Goal: Complete application form

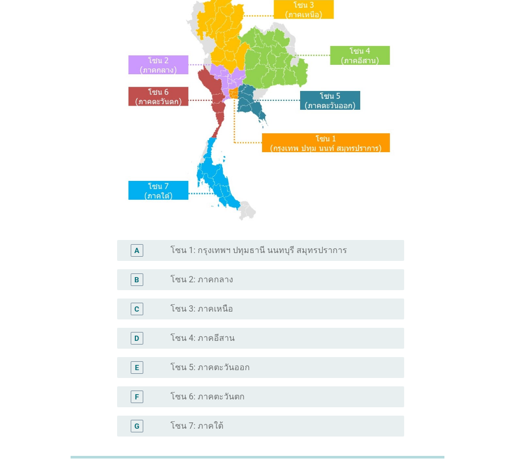
scroll to position [104, 0]
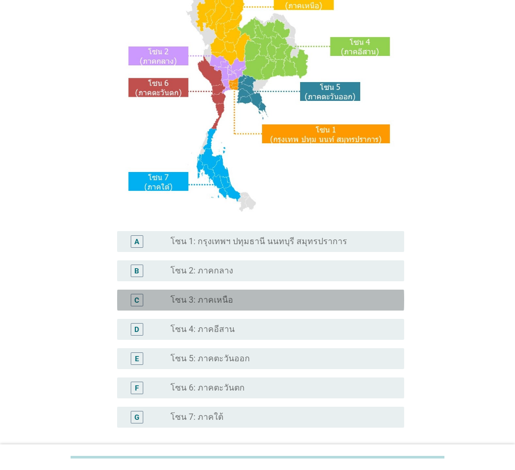
click at [234, 303] on div "radio_button_unchecked โซน 3: ภาคเหนือ" at bounding box center [278, 300] width 217 height 10
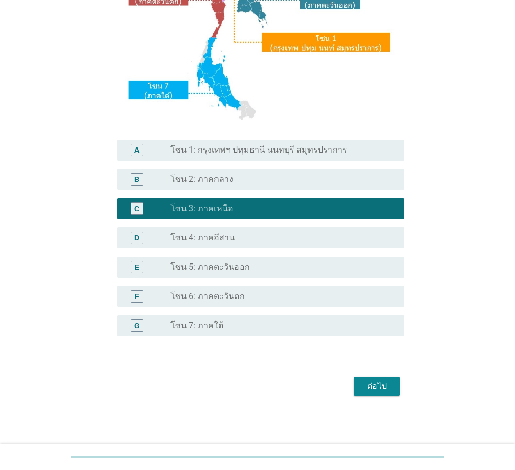
scroll to position [196, 0]
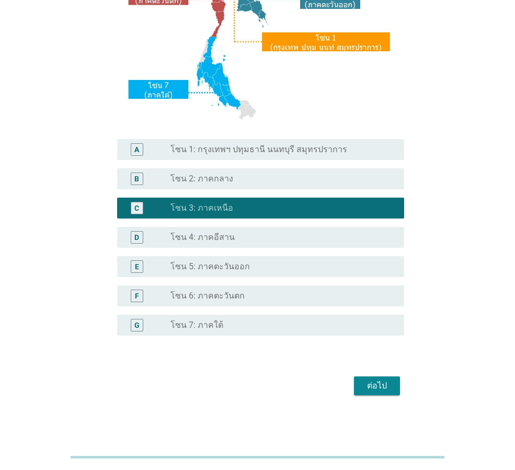
click at [375, 384] on div "ต่อไป" at bounding box center [376, 385] width 29 height 13
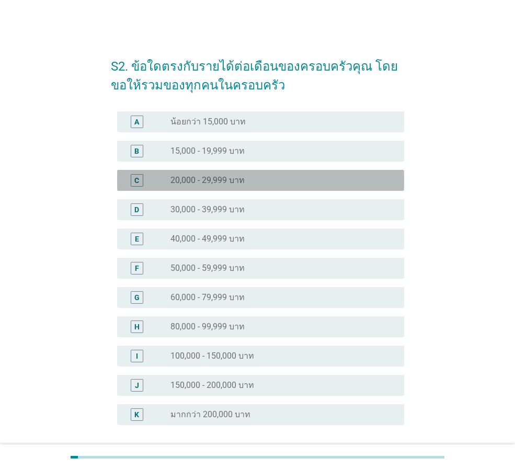
click at [231, 175] on label "20,000 - 29,999 บาท" at bounding box center [207, 180] width 74 height 10
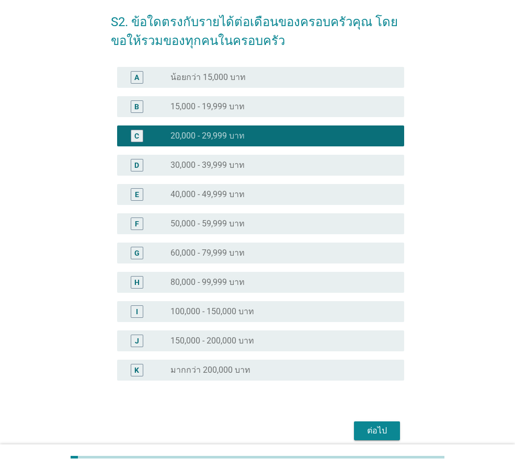
scroll to position [89, 0]
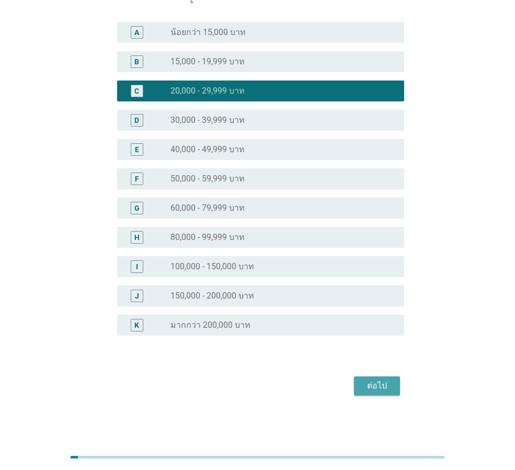
click at [372, 386] on div "ต่อไป" at bounding box center [376, 385] width 29 height 13
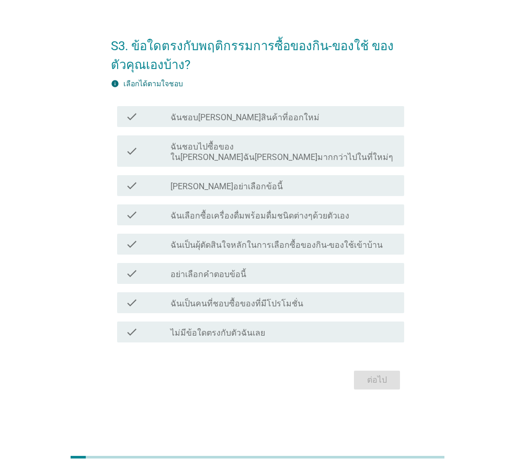
scroll to position [0, 0]
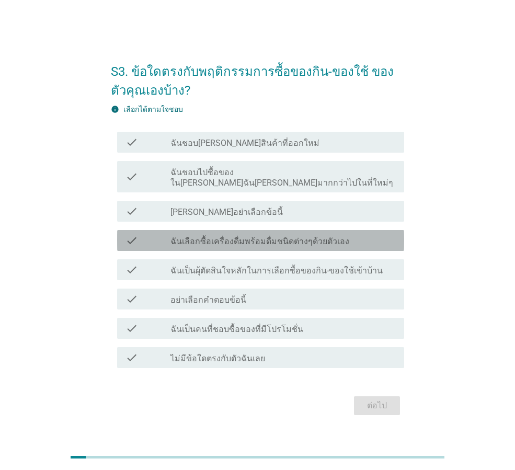
click at [267, 236] on label "ฉันเลือกซื้อเครื่องดื่มพร้อมดื่มชนิดต่างๆด้วยตัวเอง" at bounding box center [259, 241] width 179 height 10
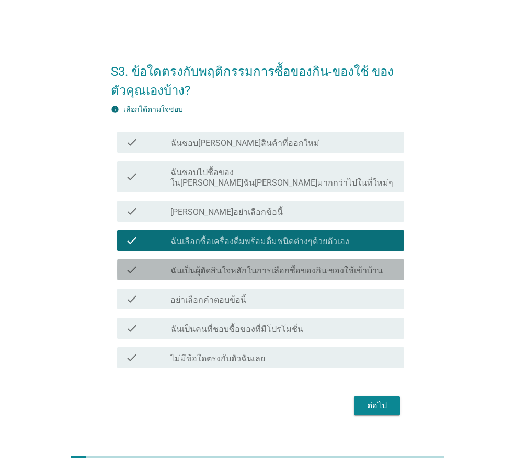
click at [283, 270] on label "ฉันเป็นผุ้ตัดสินใจหลักในการเลือกซื้อของกิน-ของใช้เข้าบ้าน" at bounding box center [276, 270] width 212 height 10
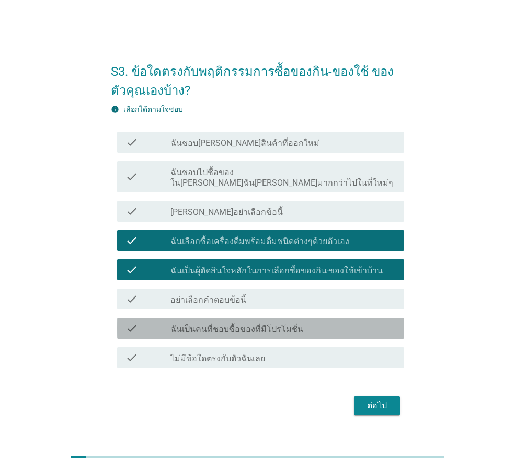
click at [276, 324] on label "ฉันเป็นคนที่ชอบซื้อของที่มีโปรโมชั่น" at bounding box center [236, 329] width 133 height 10
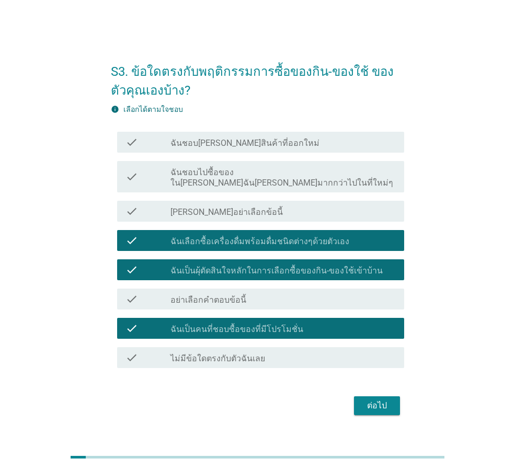
click at [246, 179] on label "ฉันชอบไปซื้อของใน[PERSON_NAME]ฉัน[PERSON_NAME]มากกว่าไปในที่ใหม่ๆ" at bounding box center [282, 177] width 225 height 21
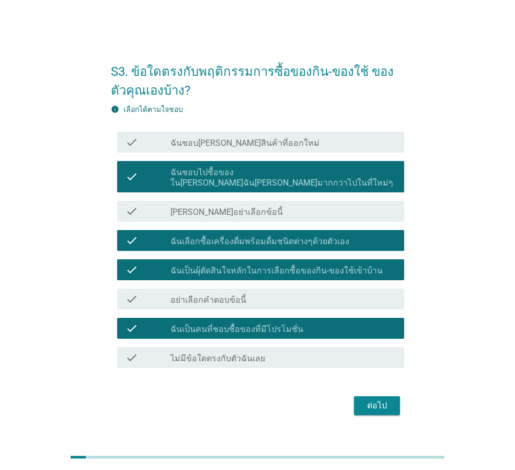
click at [374, 401] on div "ต่อไป" at bounding box center [376, 405] width 29 height 13
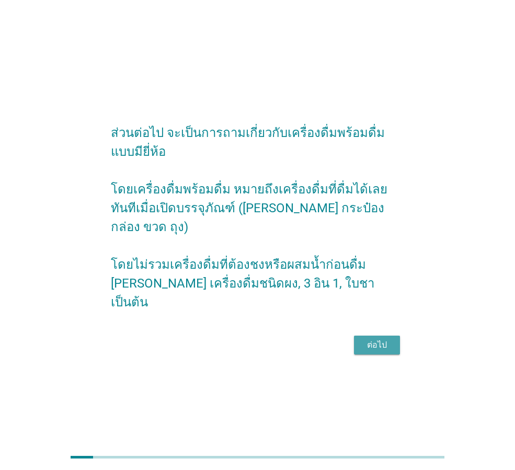
click at [377, 338] on div "ต่อไป" at bounding box center [376, 344] width 29 height 13
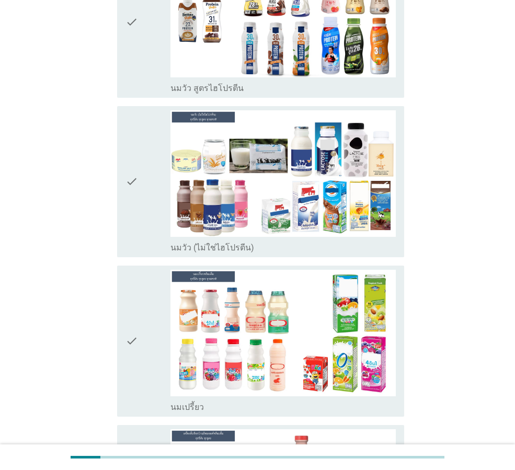
scroll to position [261, 0]
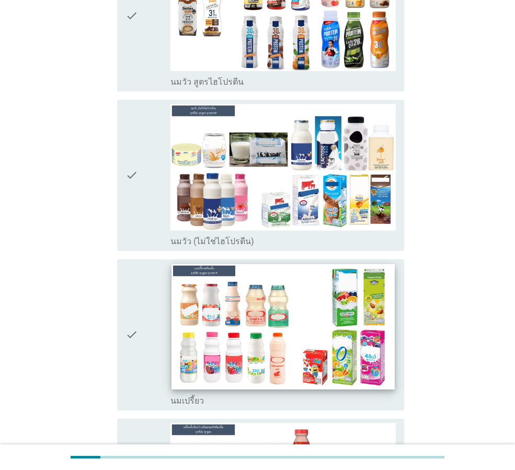
click at [202, 294] on img at bounding box center [282, 326] width 223 height 125
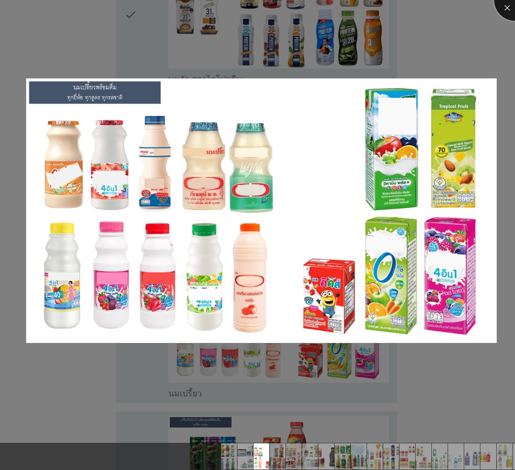
click at [505, 6] on div at bounding box center [515, 0] width 42 height 42
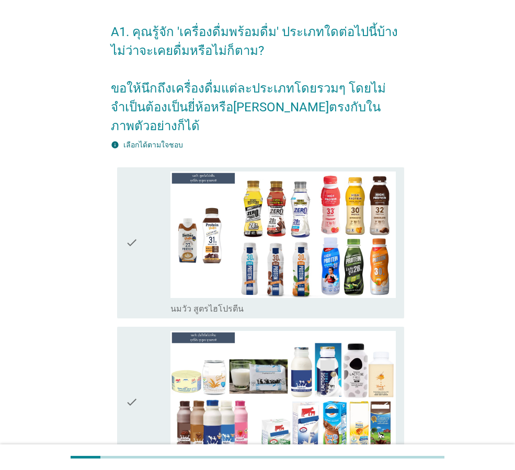
scroll to position [0, 0]
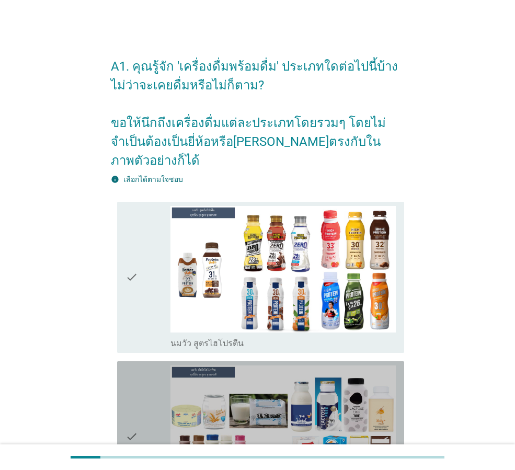
click at [131, 417] on icon "check" at bounding box center [131, 436] width 13 height 143
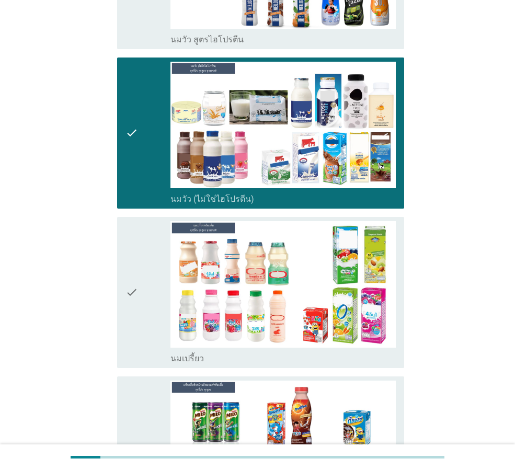
scroll to position [313, 0]
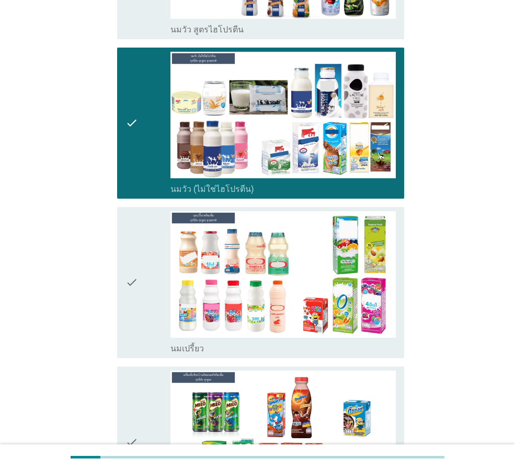
click at [132, 262] on icon "check" at bounding box center [131, 282] width 13 height 143
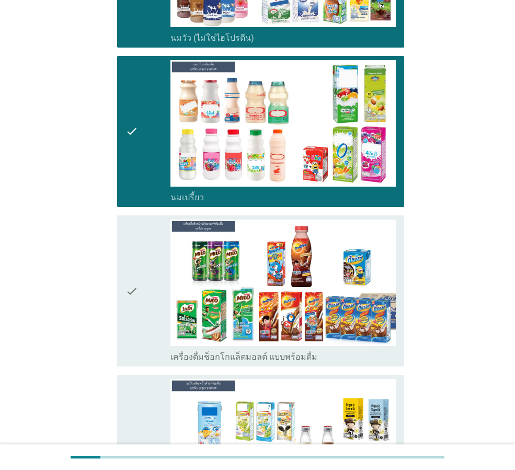
scroll to position [470, 0]
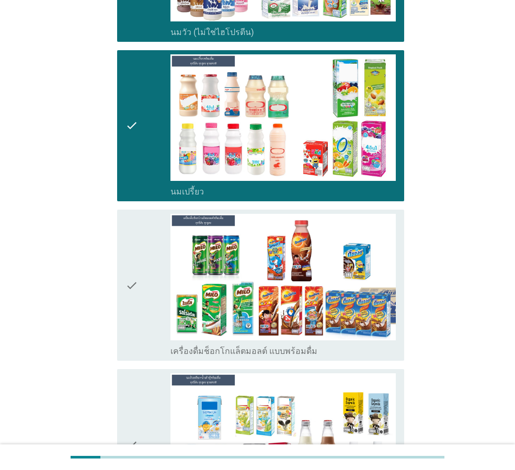
click at [131, 265] on icon "check" at bounding box center [131, 285] width 13 height 143
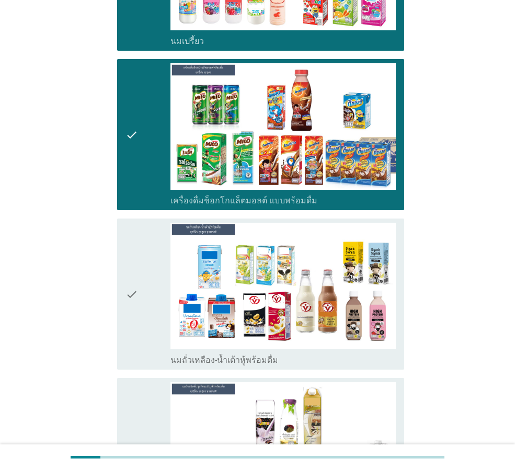
scroll to position [627, 0]
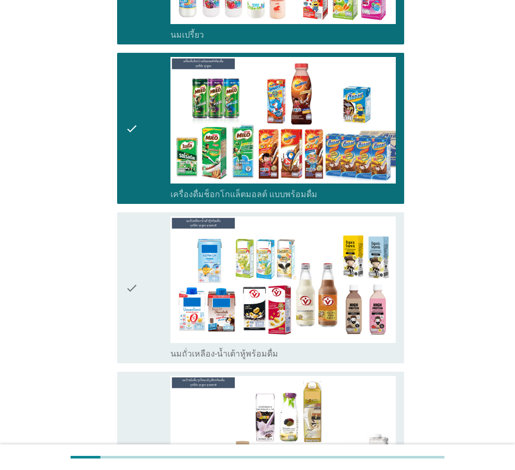
click at [130, 266] on icon "check" at bounding box center [131, 287] width 13 height 143
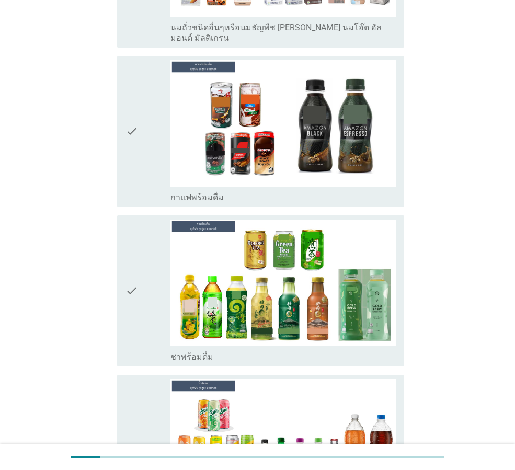
scroll to position [1149, 0]
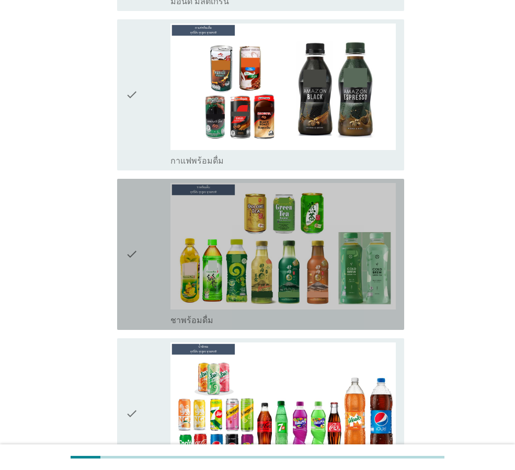
click at [131, 220] on icon "check" at bounding box center [131, 254] width 13 height 143
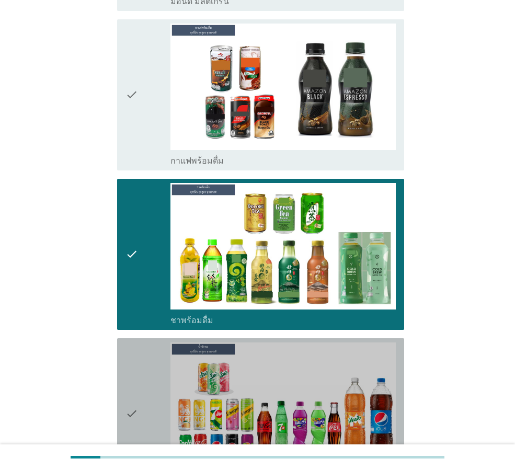
click at [132, 380] on icon "check" at bounding box center [131, 413] width 13 height 143
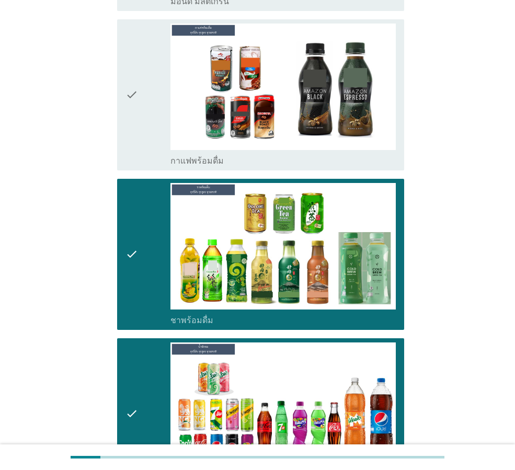
scroll to position [1358, 0]
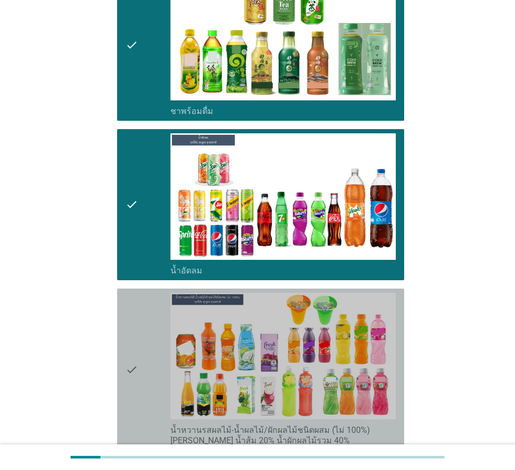
click at [129, 337] on icon "check" at bounding box center [131, 369] width 13 height 153
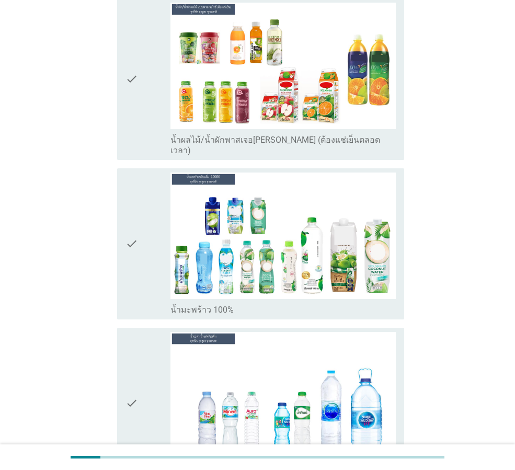
scroll to position [2246, 0]
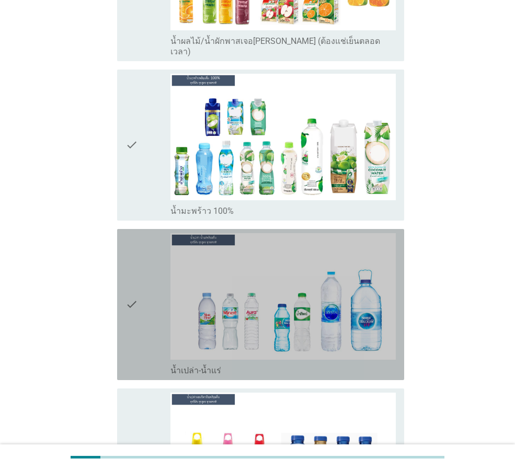
click at [131, 260] on icon "check" at bounding box center [131, 304] width 13 height 143
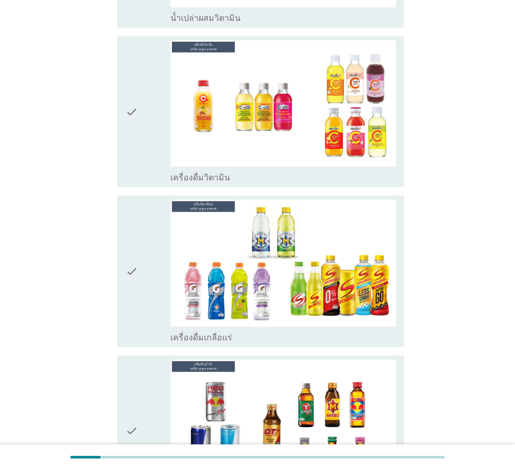
scroll to position [2768, 0]
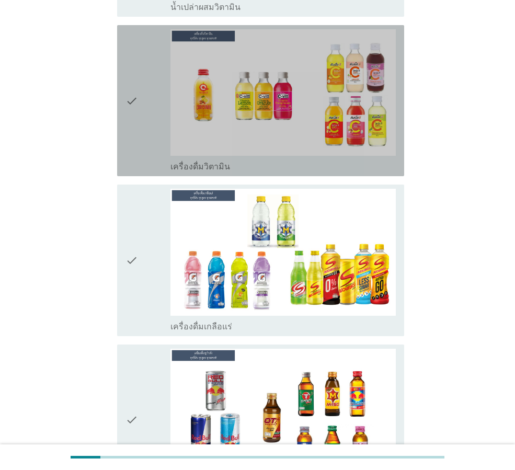
click at [131, 61] on icon "check" at bounding box center [131, 100] width 13 height 143
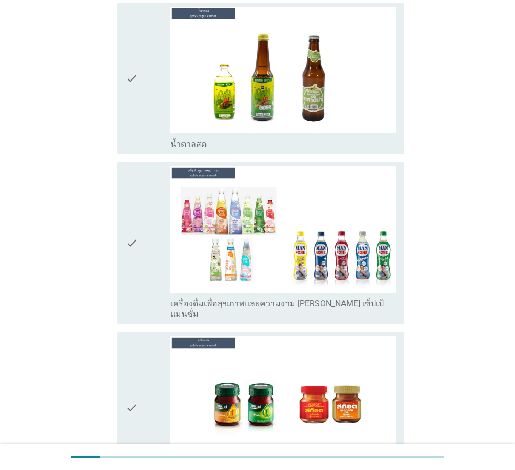
scroll to position [3447, 0]
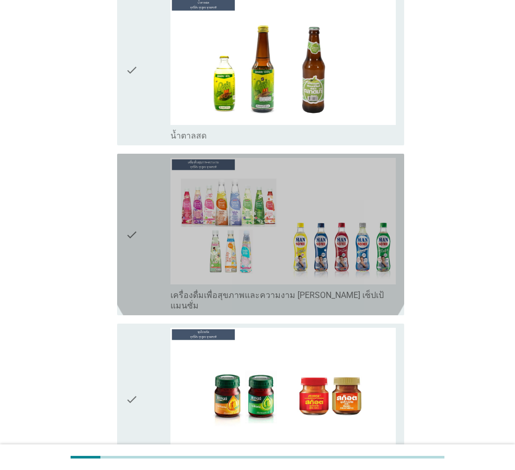
click at [129, 180] on icon "check" at bounding box center [131, 234] width 13 height 153
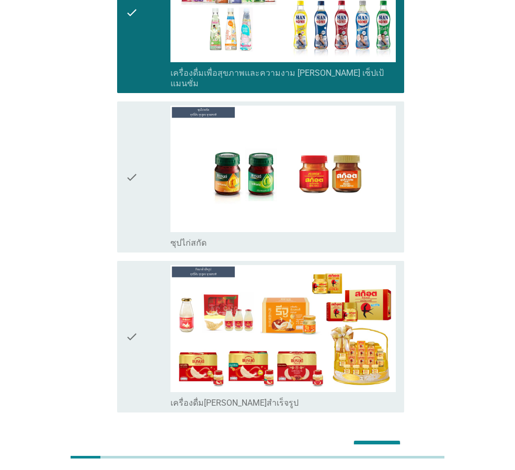
scroll to position [3673, 0]
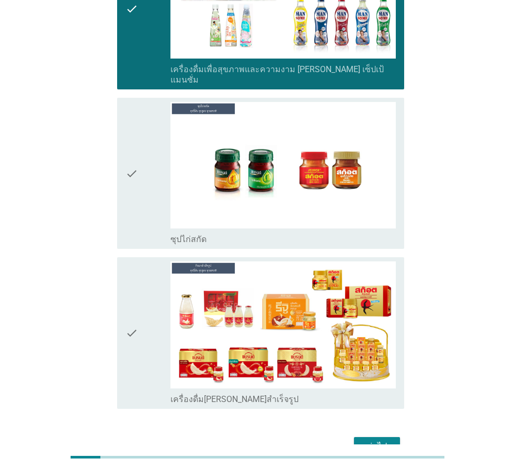
click at [131, 270] on icon "check" at bounding box center [131, 332] width 13 height 143
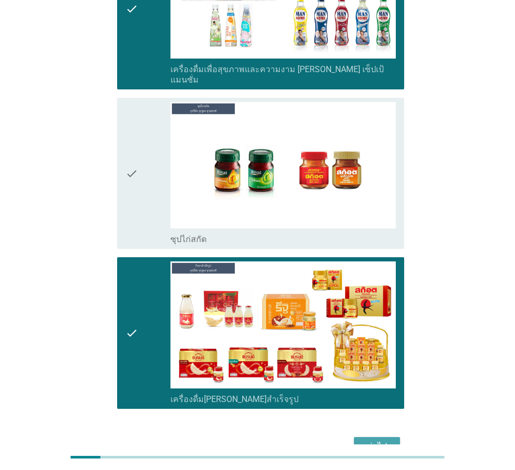
click at [372, 440] on div "ต่อไป" at bounding box center [376, 446] width 29 height 13
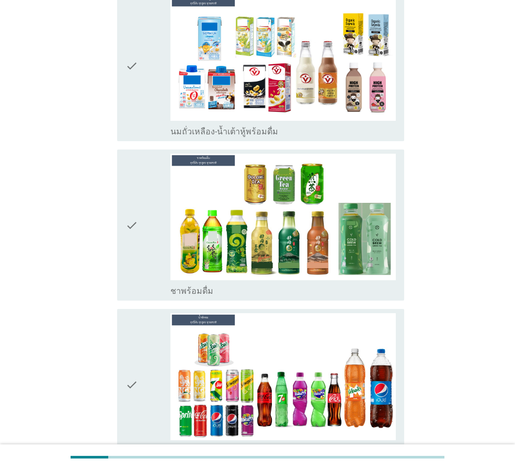
scroll to position [627, 0]
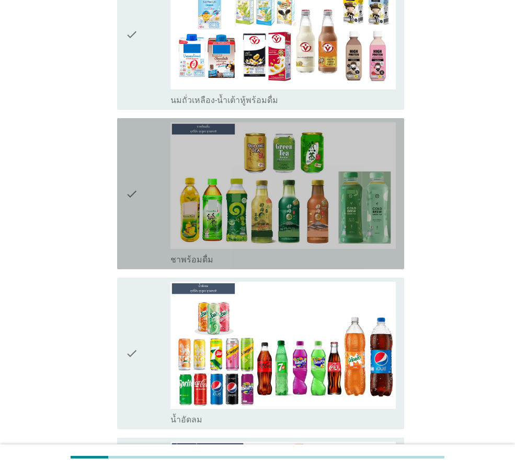
click at [131, 188] on icon "check" at bounding box center [131, 193] width 13 height 143
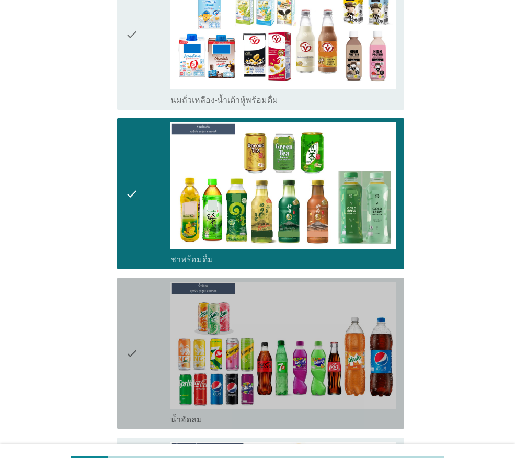
click at [125, 352] on div "check check_box_outline_blank น้ำอัดลม" at bounding box center [260, 352] width 287 height 151
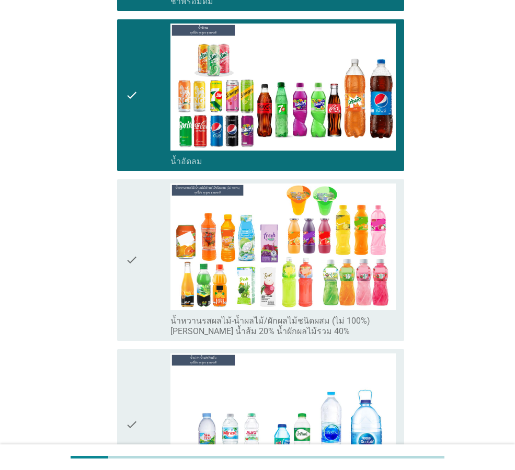
scroll to position [888, 0]
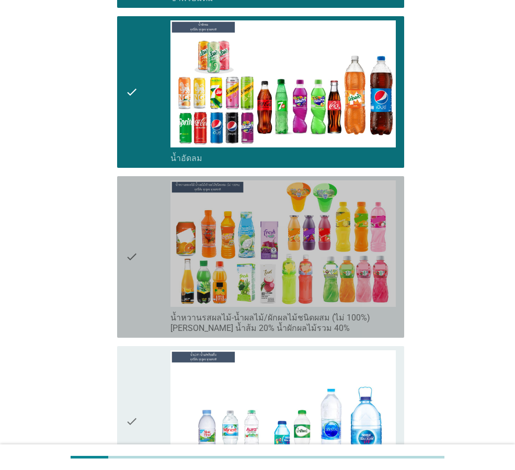
click at [128, 253] on icon "check" at bounding box center [131, 256] width 13 height 153
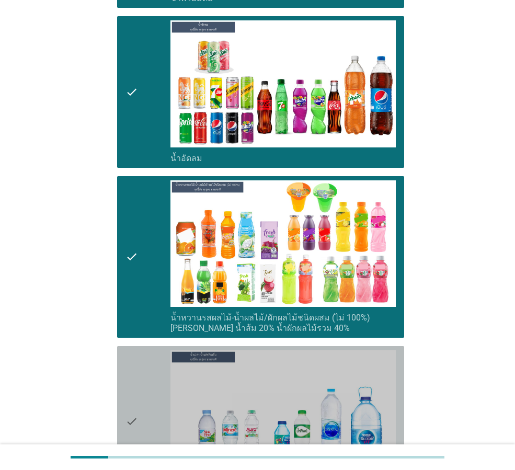
click at [132, 418] on icon "check" at bounding box center [131, 421] width 13 height 143
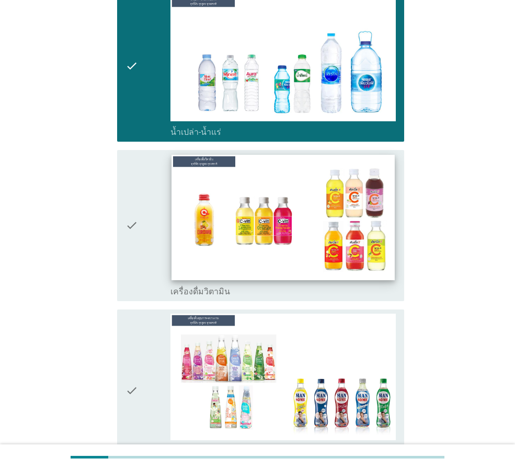
scroll to position [1254, 0]
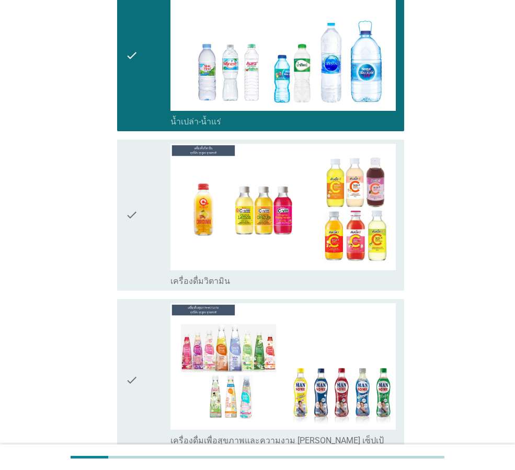
drag, startPoint x: 128, startPoint y: 211, endPoint x: 138, endPoint y: 235, distance: 25.3
click at [131, 215] on icon "check" at bounding box center [131, 215] width 13 height 143
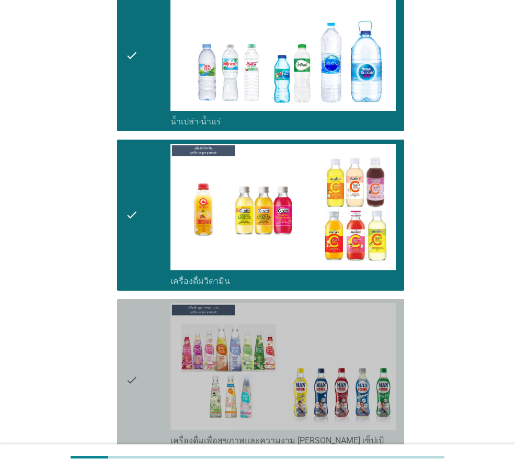
drag, startPoint x: 130, startPoint y: 375, endPoint x: 241, endPoint y: 364, distance: 111.8
click at [131, 374] on icon "check" at bounding box center [131, 379] width 13 height 153
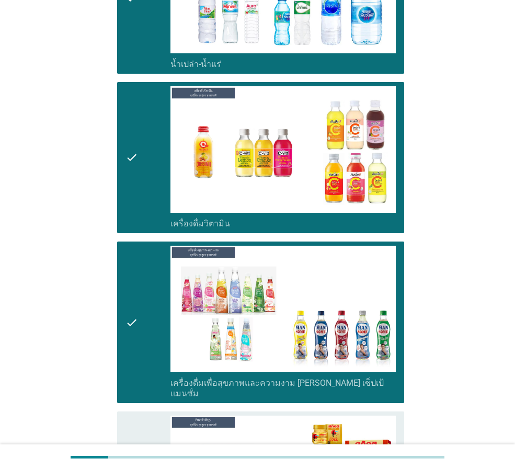
scroll to position [1515, 0]
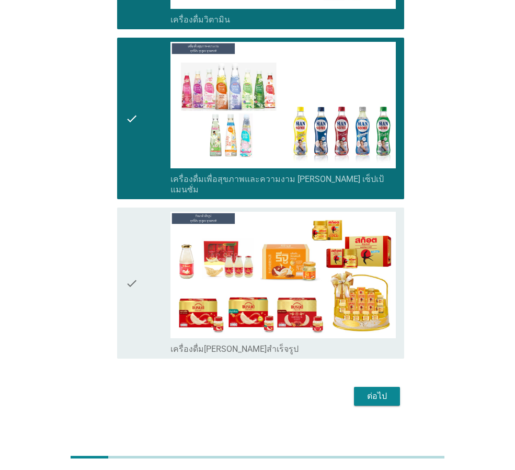
click at [375, 390] on div "ต่อไป" at bounding box center [376, 396] width 29 height 13
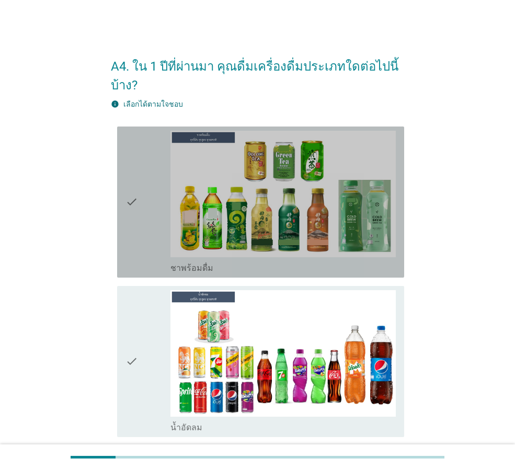
click at [131, 201] on icon "check" at bounding box center [131, 202] width 13 height 143
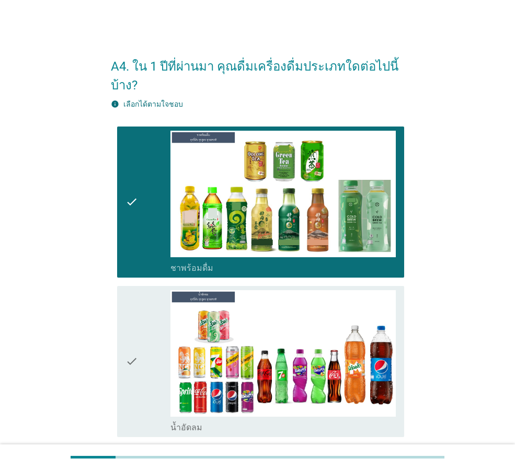
click at [132, 361] on icon "check" at bounding box center [131, 361] width 13 height 143
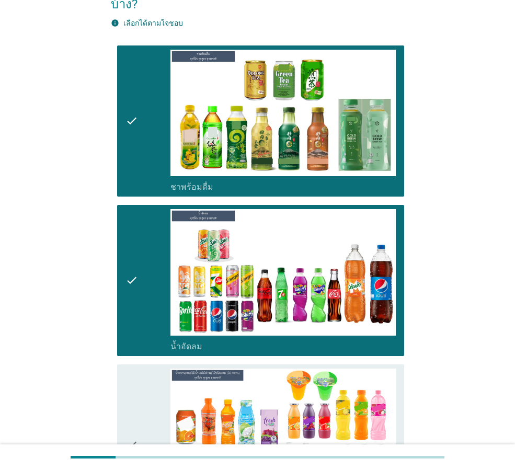
scroll to position [261, 0]
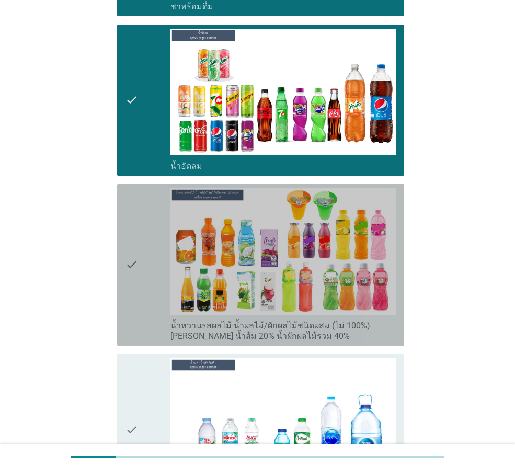
click at [132, 264] on icon "check" at bounding box center [131, 264] width 13 height 153
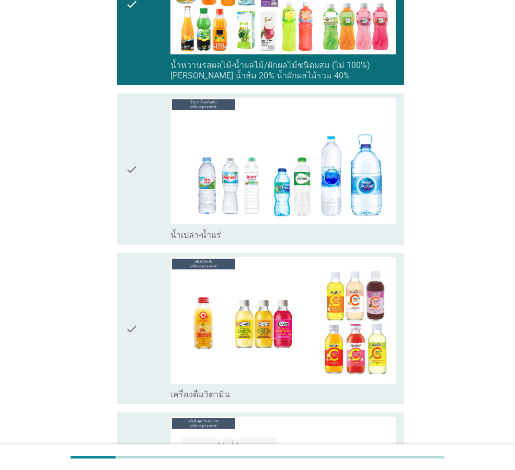
scroll to position [522, 0]
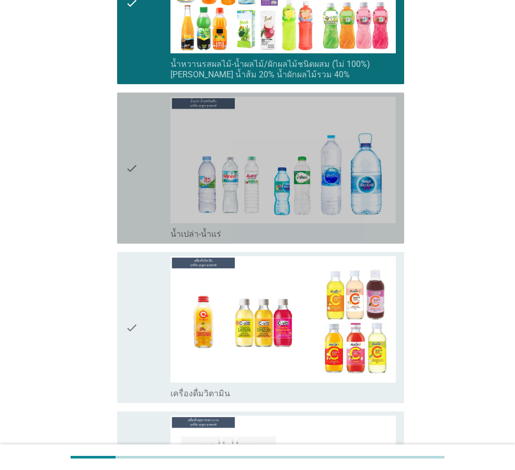
click at [132, 167] on icon "check" at bounding box center [131, 168] width 13 height 143
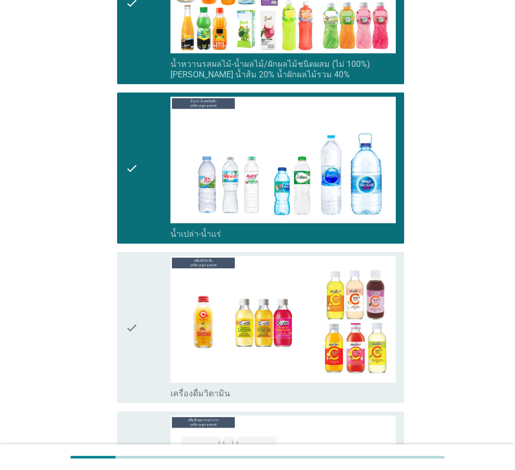
drag, startPoint x: 129, startPoint y: 323, endPoint x: 169, endPoint y: 317, distance: 40.2
click at [130, 323] on icon "check" at bounding box center [131, 327] width 13 height 143
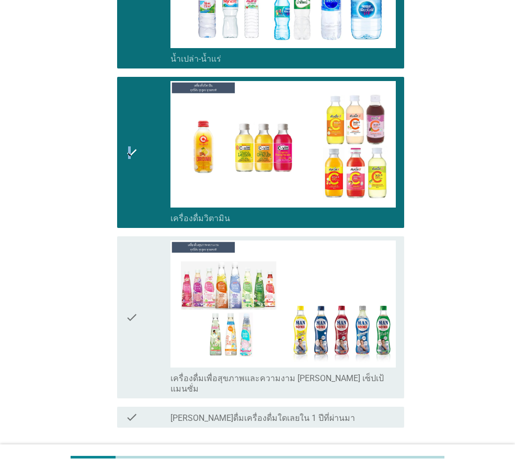
scroll to position [731, 0]
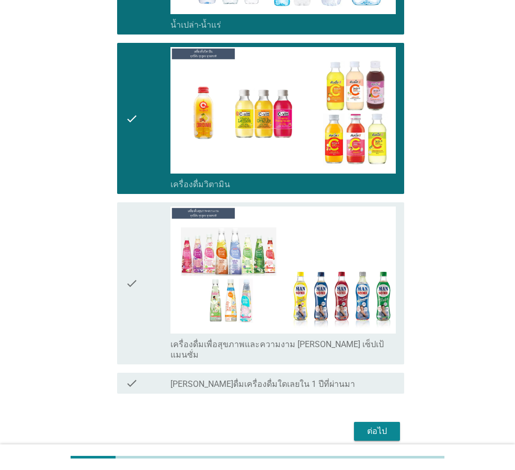
click at [134, 277] on icon "check" at bounding box center [131, 282] width 13 height 153
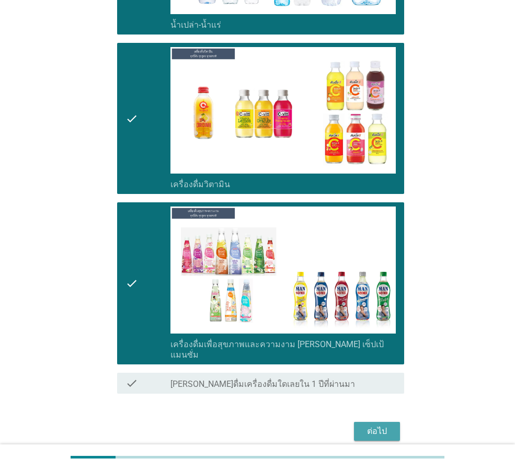
click at [384, 425] on div "ต่อไป" at bounding box center [376, 431] width 29 height 13
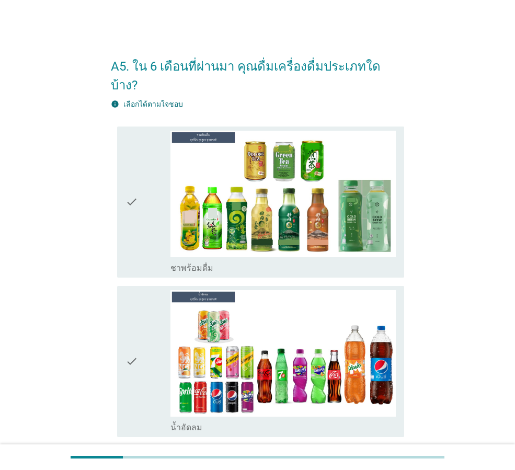
click at [139, 189] on div "check" at bounding box center [147, 202] width 45 height 143
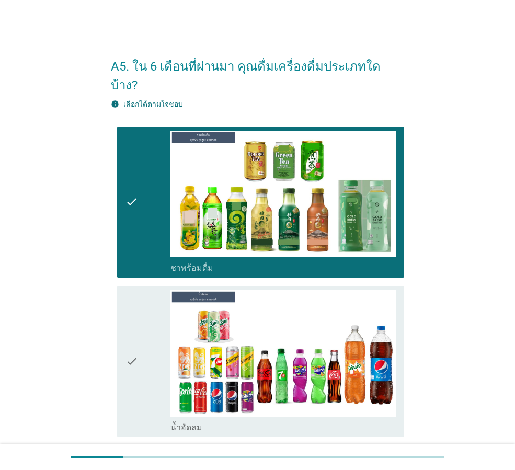
drag, startPoint x: 130, startPoint y: 343, endPoint x: 363, endPoint y: 339, distance: 233.5
click at [131, 343] on icon "check" at bounding box center [131, 361] width 13 height 143
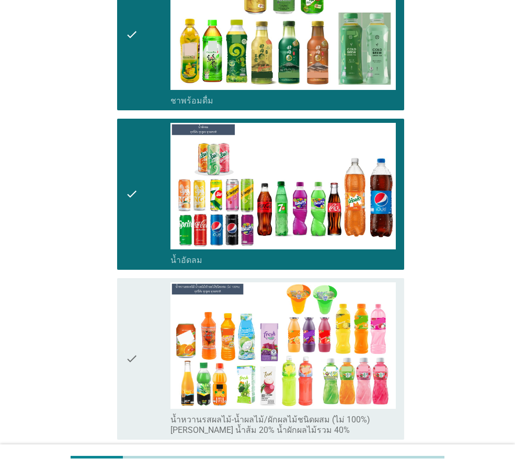
scroll to position [209, 0]
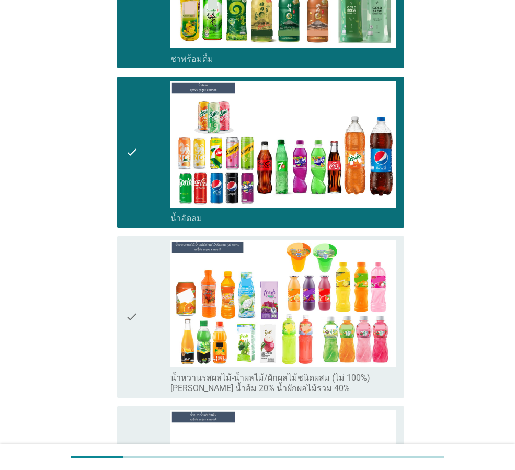
click at [130, 297] on icon "check" at bounding box center [131, 316] width 13 height 153
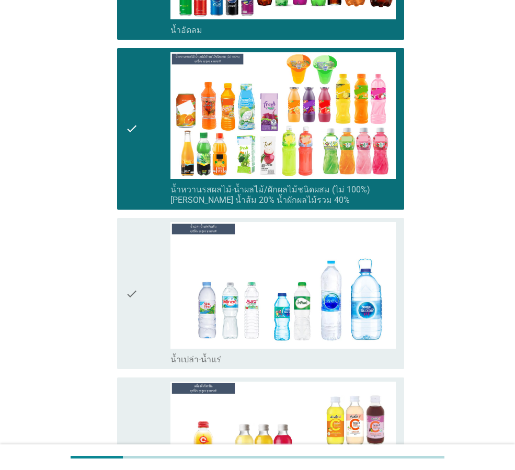
scroll to position [418, 0]
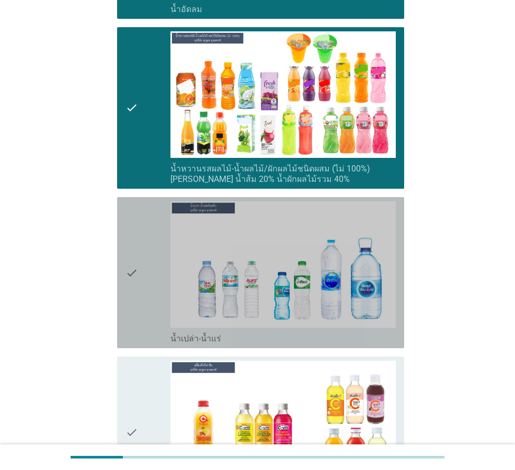
click at [131, 252] on icon "check" at bounding box center [131, 272] width 13 height 143
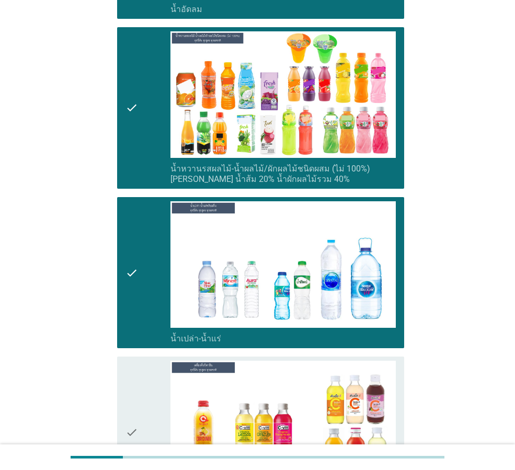
drag, startPoint x: 135, startPoint y: 412, endPoint x: 169, endPoint y: 407, distance: 34.3
click at [136, 412] on icon "check" at bounding box center [131, 431] width 13 height 143
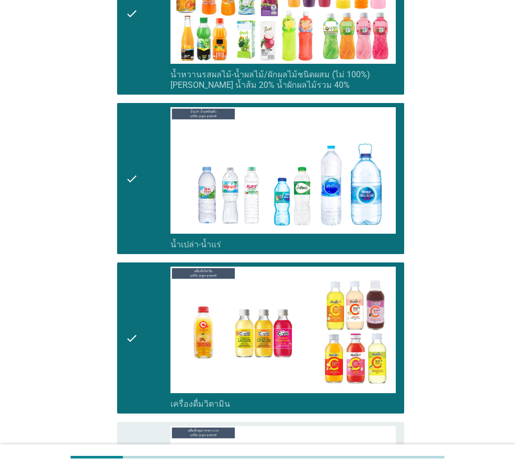
scroll to position [679, 0]
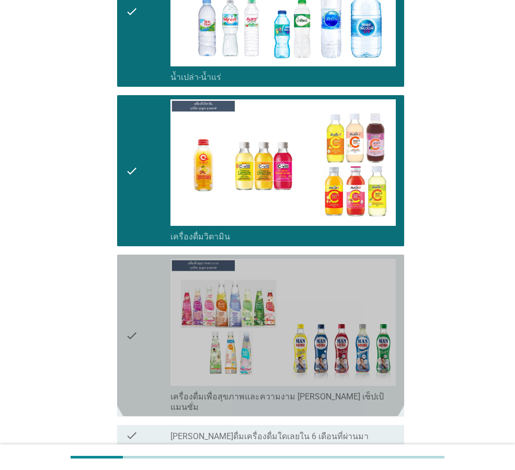
click at [132, 307] on icon "check" at bounding box center [131, 335] width 13 height 153
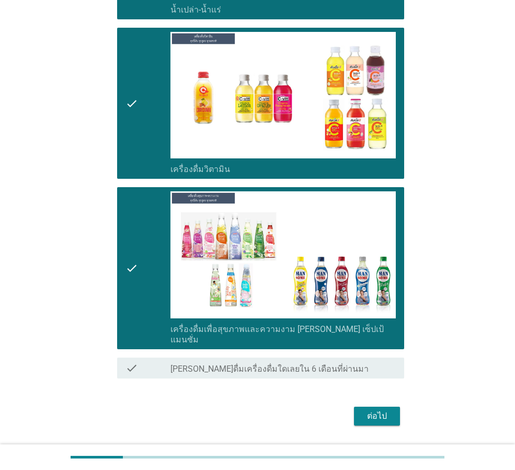
scroll to position [747, 0]
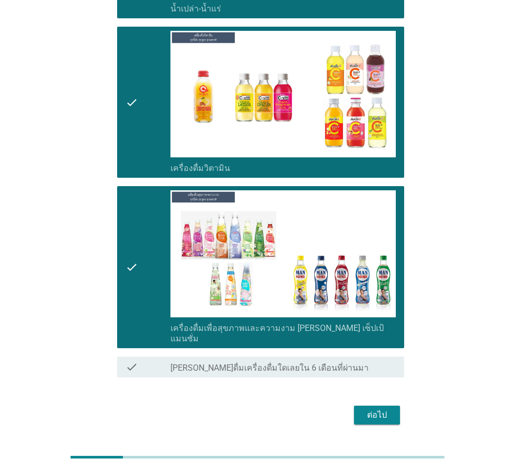
click at [370, 408] on div "ต่อไป" at bounding box center [376, 414] width 29 height 13
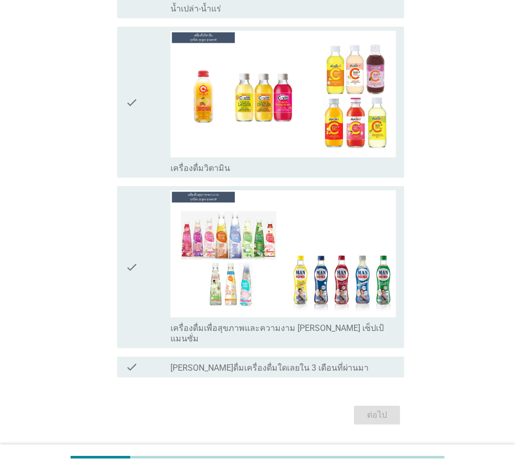
scroll to position [0, 0]
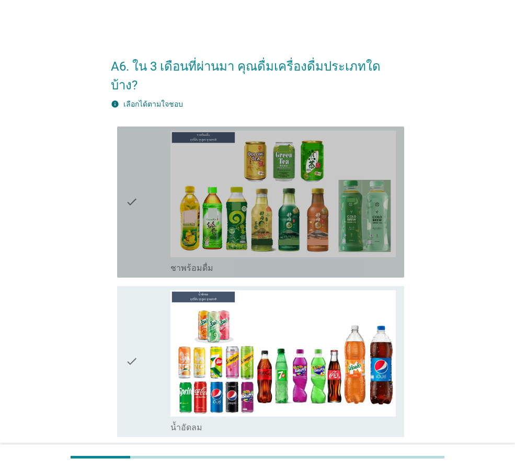
click at [130, 181] on icon "check" at bounding box center [131, 202] width 13 height 143
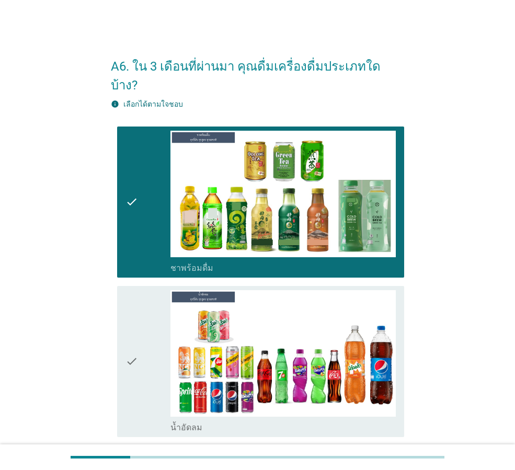
click at [131, 339] on icon "check" at bounding box center [131, 361] width 13 height 143
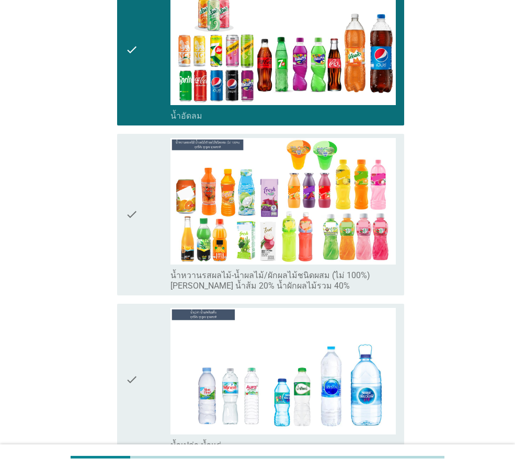
scroll to position [313, 0]
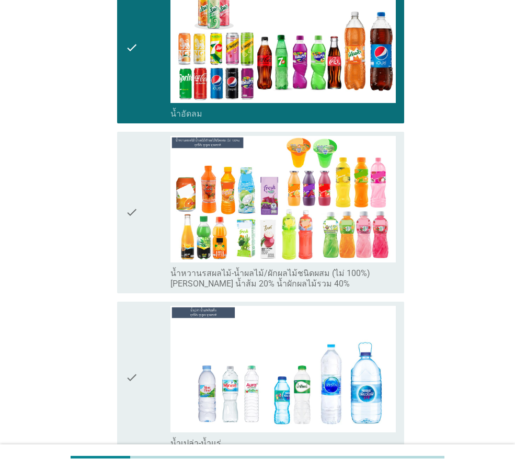
click at [130, 191] on icon "check" at bounding box center [131, 212] width 13 height 153
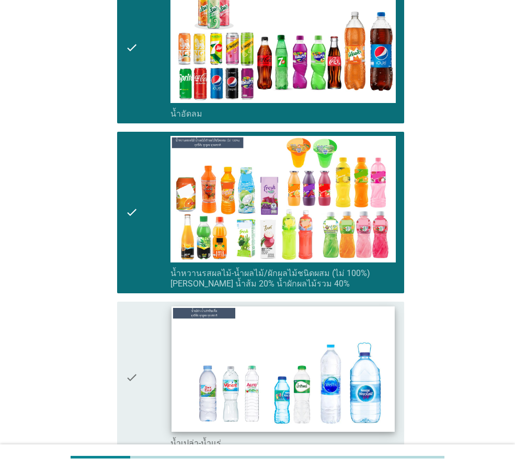
drag, startPoint x: 132, startPoint y: 356, endPoint x: 242, endPoint y: 345, distance: 110.8
click at [134, 356] on icon "check" at bounding box center [131, 377] width 13 height 143
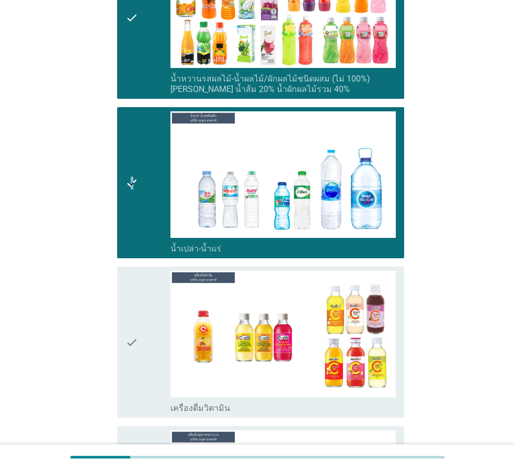
scroll to position [575, 0]
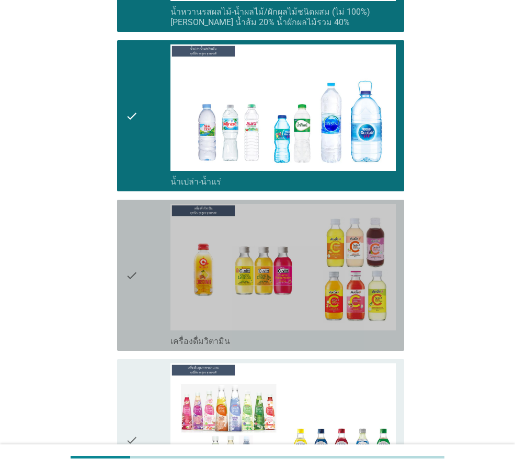
click at [131, 253] on icon "check" at bounding box center [131, 275] width 13 height 143
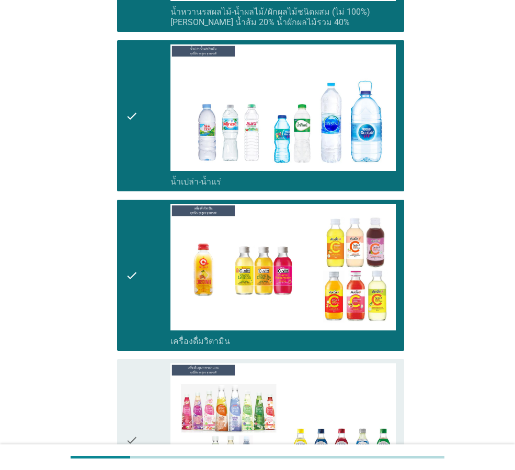
click at [131, 413] on icon "check" at bounding box center [131, 439] width 13 height 153
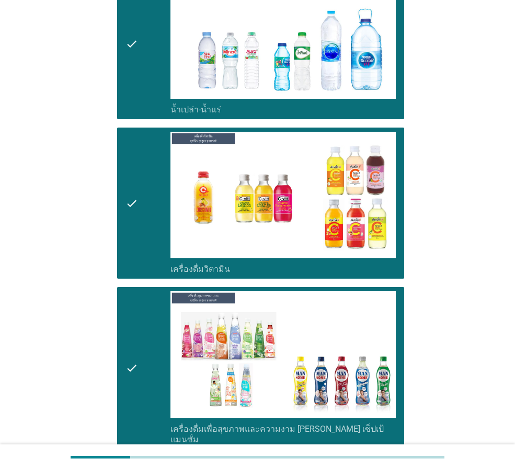
scroll to position [747, 0]
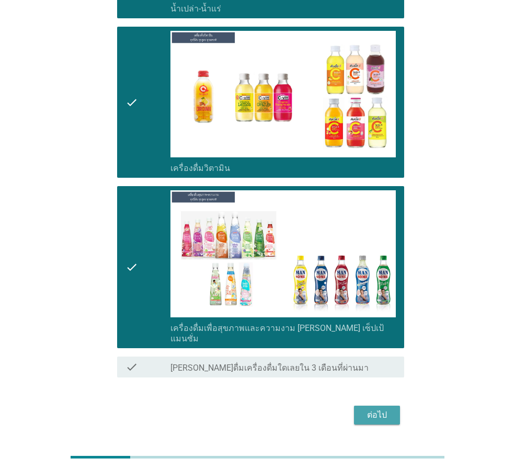
click at [377, 408] on div "ต่อไป" at bounding box center [376, 414] width 29 height 13
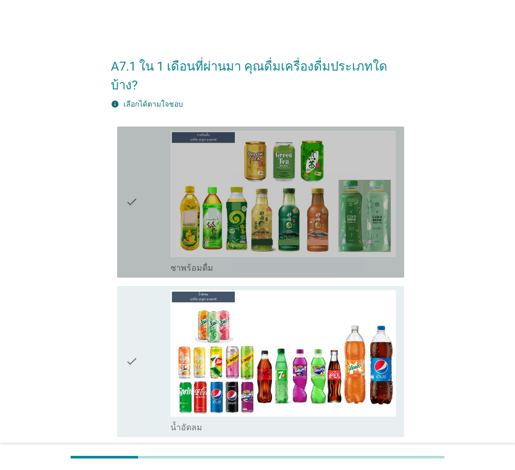
click at [133, 180] on icon "check" at bounding box center [131, 202] width 13 height 143
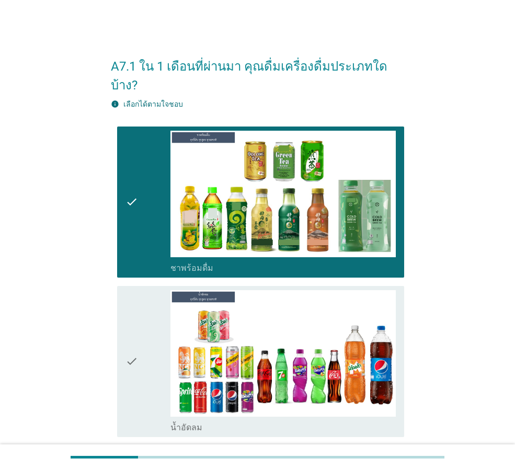
click at [132, 341] on icon "check" at bounding box center [131, 361] width 13 height 143
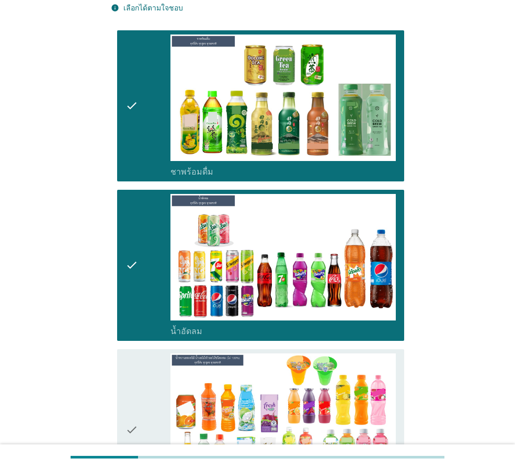
scroll to position [261, 0]
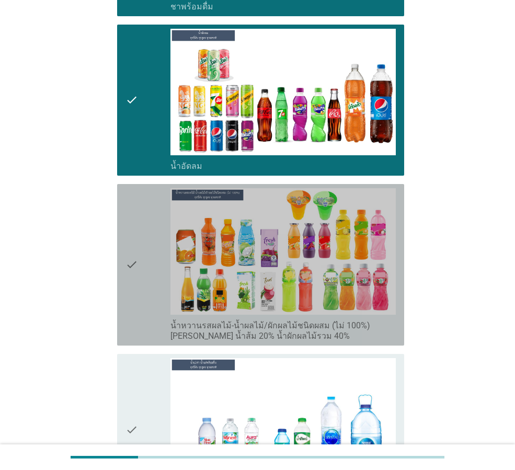
click at [129, 246] on icon "check" at bounding box center [131, 264] width 13 height 153
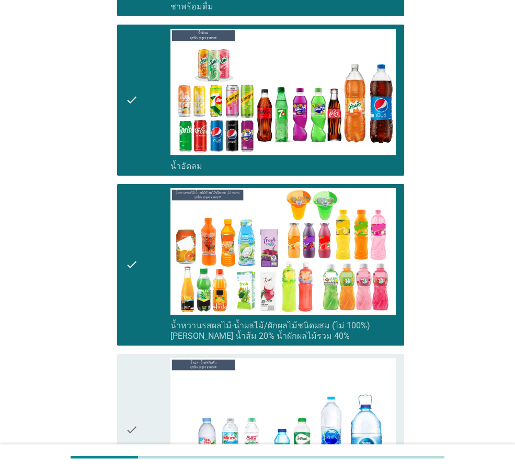
click at [129, 406] on icon "check" at bounding box center [131, 429] width 13 height 143
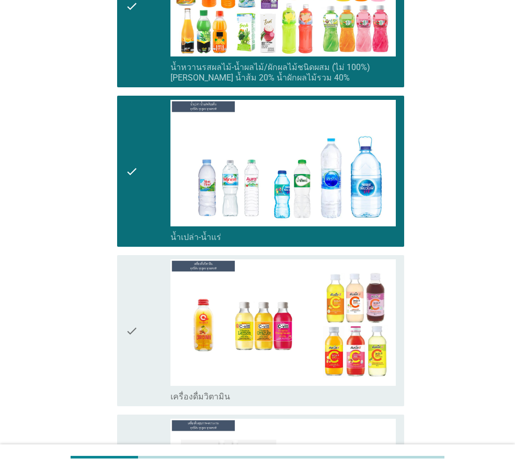
scroll to position [575, 0]
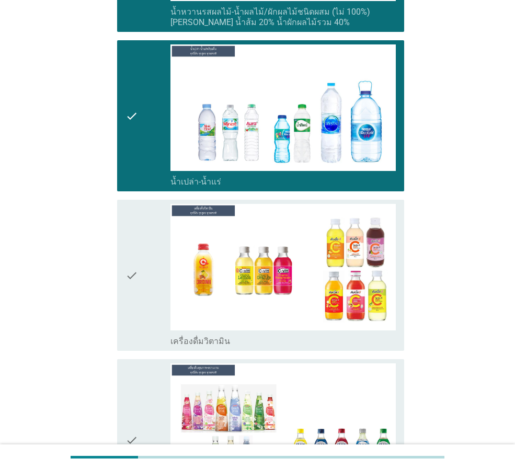
click at [130, 256] on icon "check" at bounding box center [131, 275] width 13 height 143
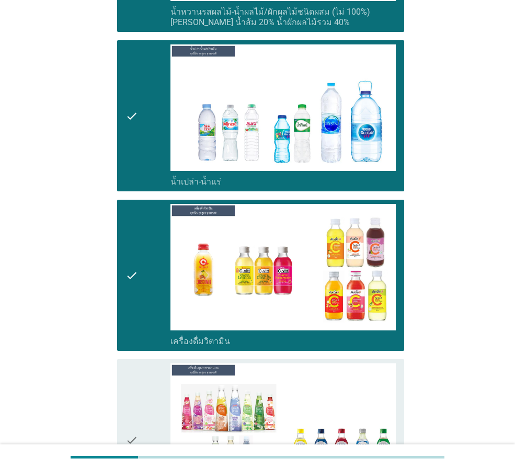
drag, startPoint x: 134, startPoint y: 413, endPoint x: 156, endPoint y: 405, distance: 23.1
click at [133, 412] on icon "check" at bounding box center [131, 439] width 13 height 153
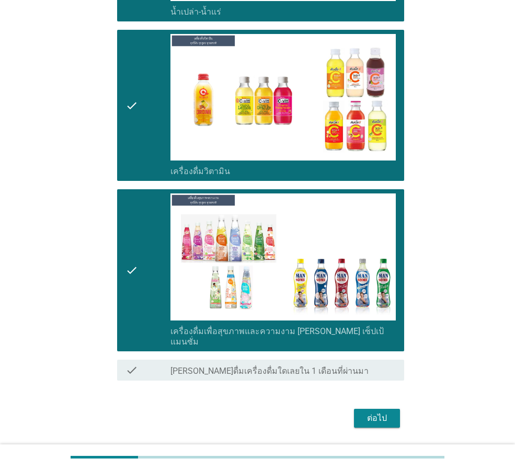
scroll to position [747, 0]
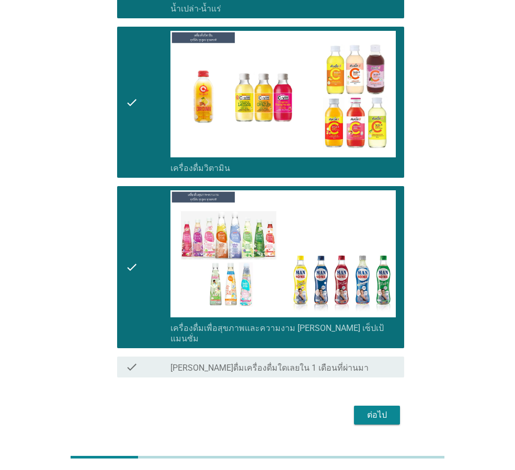
click at [380, 408] on div "ต่อไป" at bounding box center [376, 414] width 29 height 13
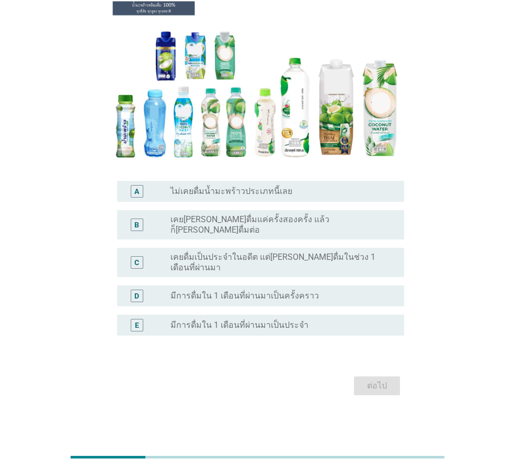
scroll to position [0, 0]
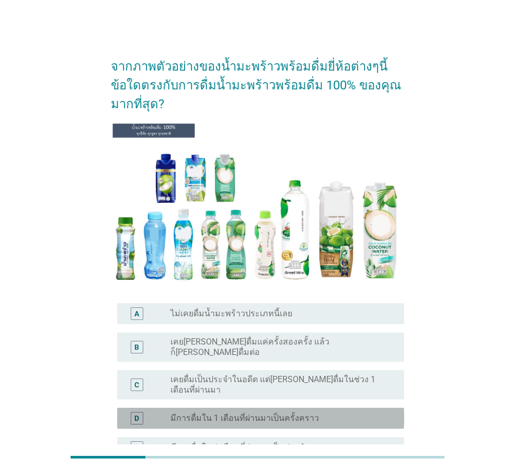
click at [178, 413] on label "มีการดื่มใน 1 เดือนที่ผ่านมาเป็นครั้งคราว" at bounding box center [244, 418] width 148 height 10
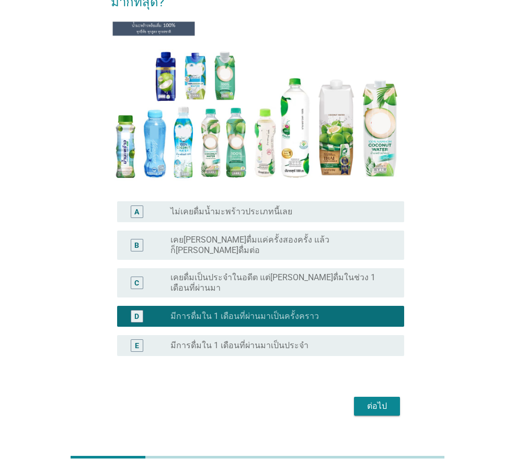
scroll to position [106, 0]
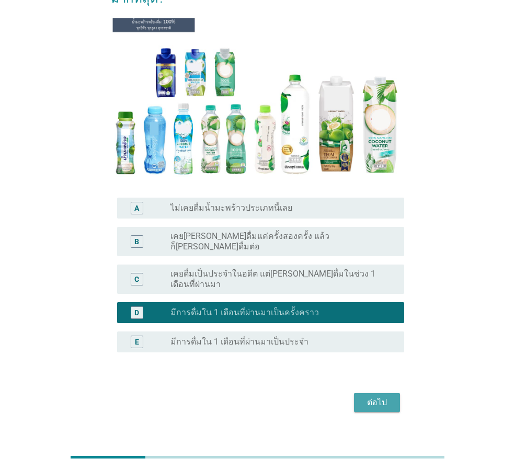
click at [380, 396] on div "ต่อไป" at bounding box center [376, 402] width 29 height 13
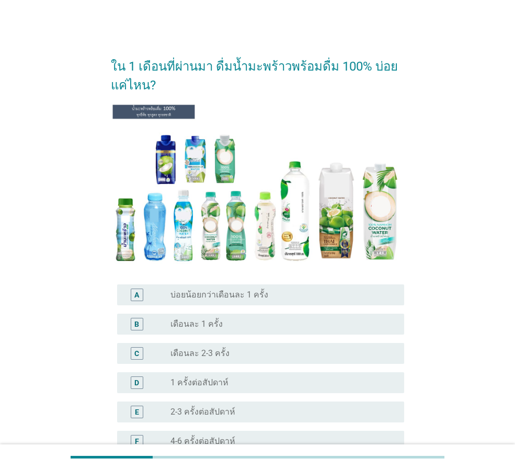
click at [172, 353] on label "เดือนละ 2-3 ครั้ง" at bounding box center [199, 353] width 59 height 10
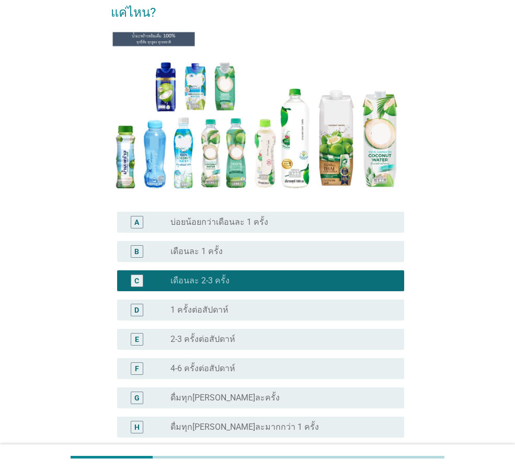
scroll to position [174, 0]
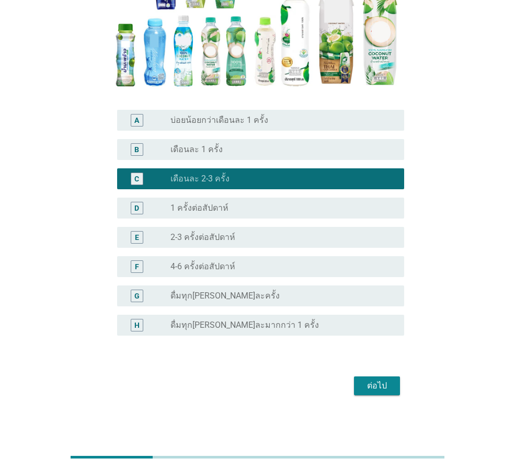
click at [366, 380] on div "ต่อไป" at bounding box center [376, 385] width 29 height 13
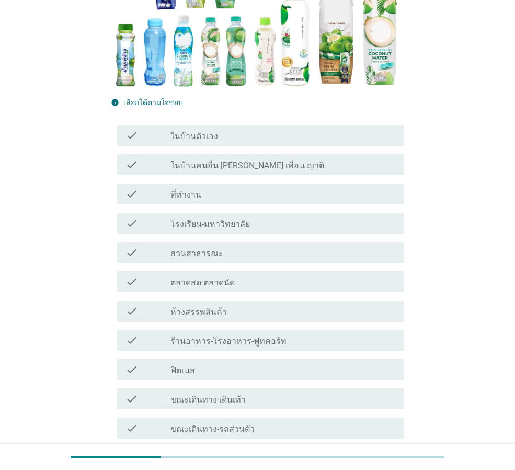
scroll to position [0, 0]
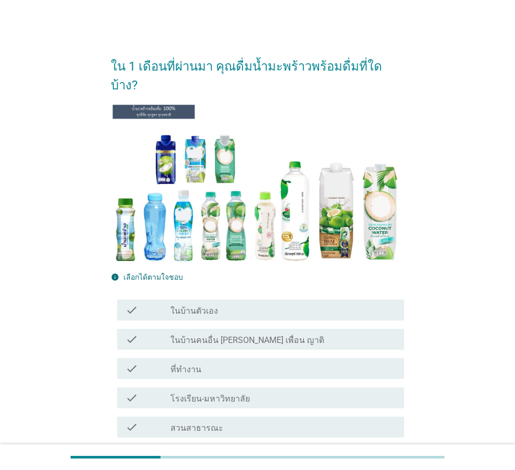
click at [201, 362] on div "check_box_outline_blank ที่ทำงาน" at bounding box center [282, 368] width 225 height 13
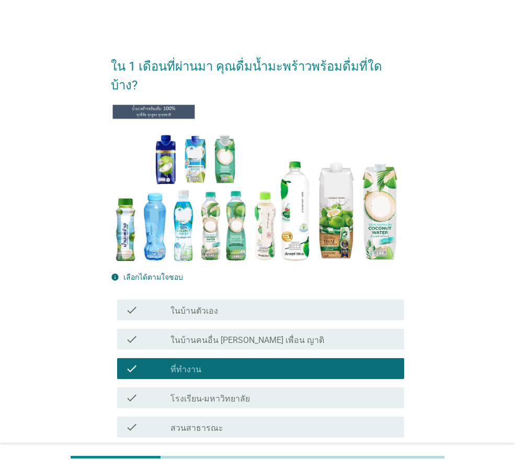
click at [215, 452] on label "ตลาดสด-ตลาดนัด" at bounding box center [202, 457] width 64 height 10
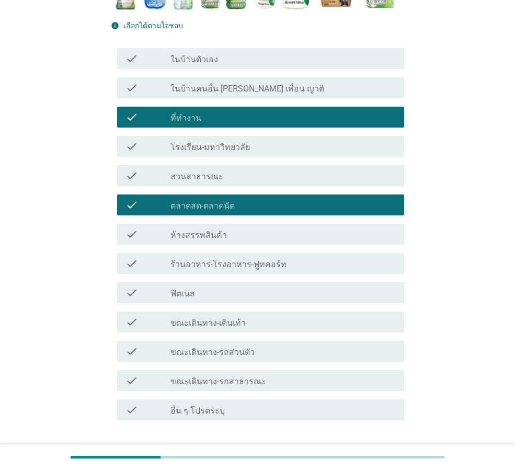
scroll to position [261, 0]
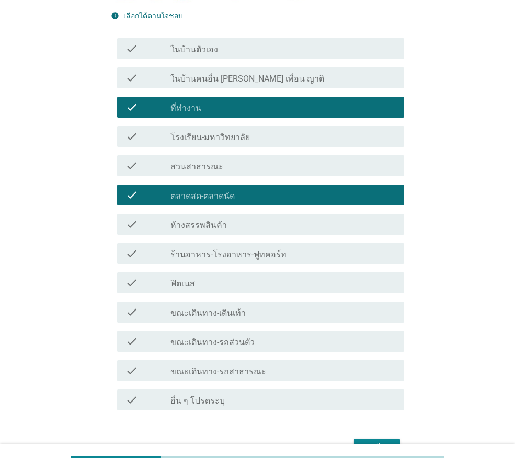
click at [373, 441] on div "ต่อไป" at bounding box center [376, 447] width 29 height 13
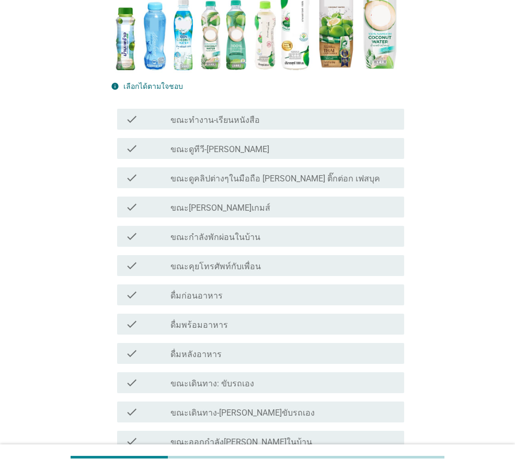
scroll to position [209, 0]
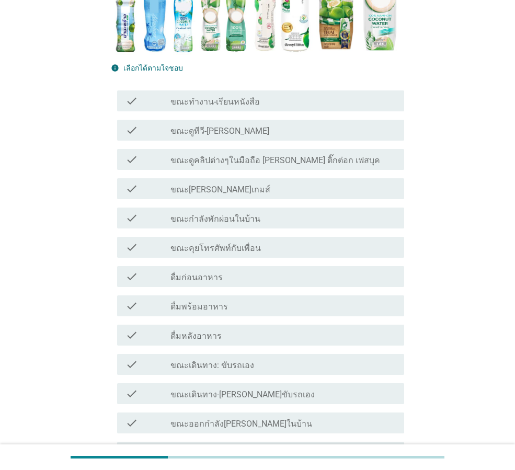
click at [205, 221] on label "ขณะกำลังพักผ่อนในบ้าน" at bounding box center [215, 219] width 90 height 10
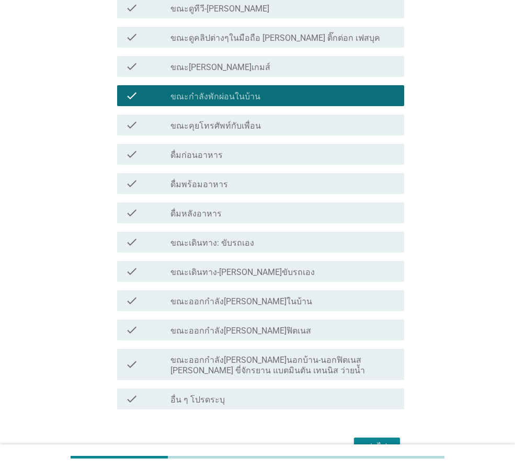
scroll to position [366, 0]
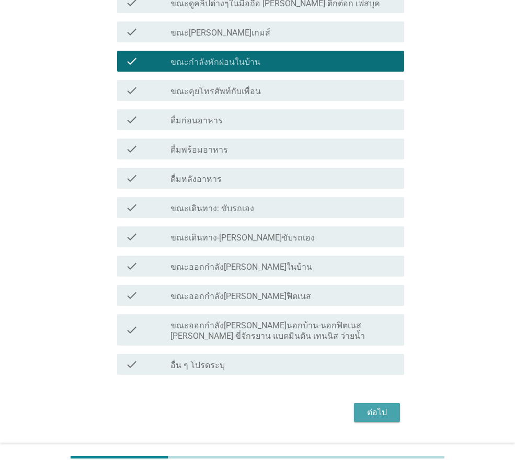
click at [368, 406] on div "ต่อไป" at bounding box center [376, 412] width 29 height 13
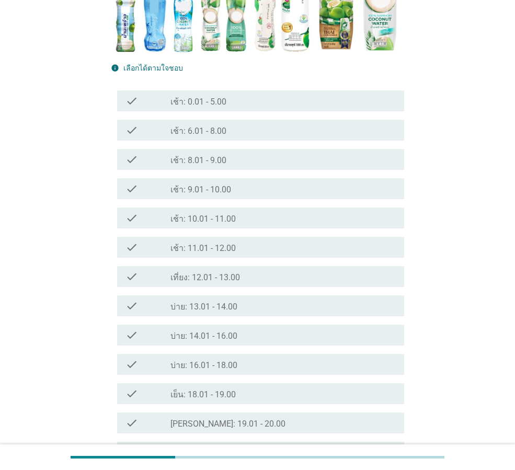
scroll to position [261, 0]
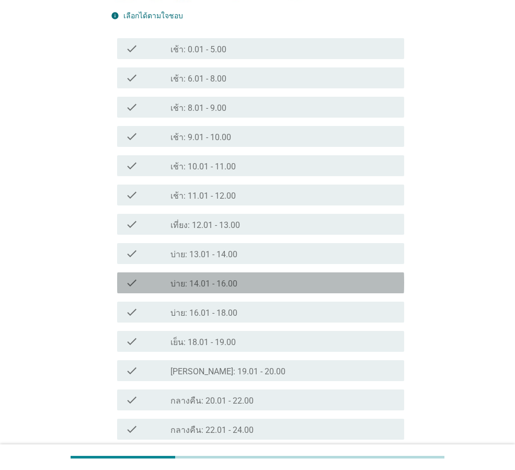
click at [216, 279] on label "บ่าย: 14.01 - 16.00" at bounding box center [203, 283] width 67 height 10
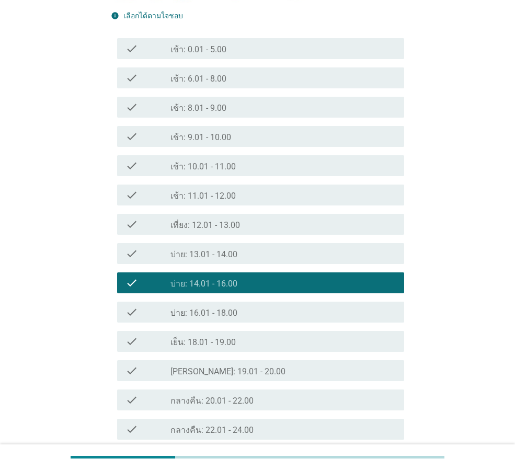
scroll to position [353, 0]
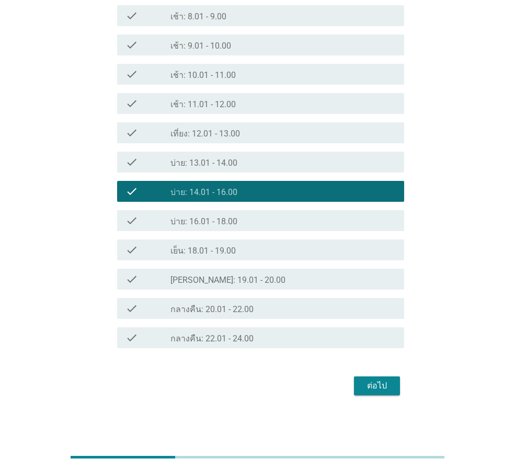
click at [373, 389] on div "ต่อไป" at bounding box center [376, 385] width 29 height 13
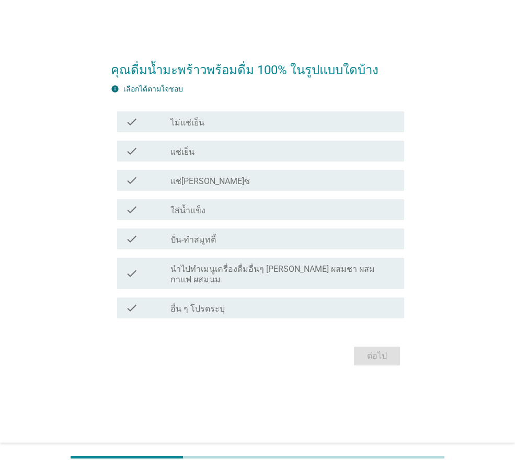
scroll to position [0, 0]
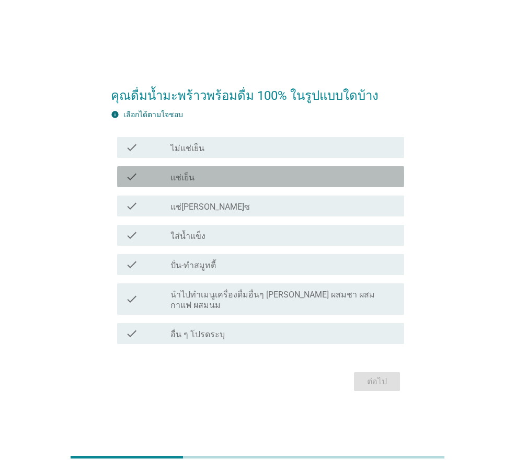
click at [188, 179] on label "แช่เย็น" at bounding box center [182, 177] width 24 height 10
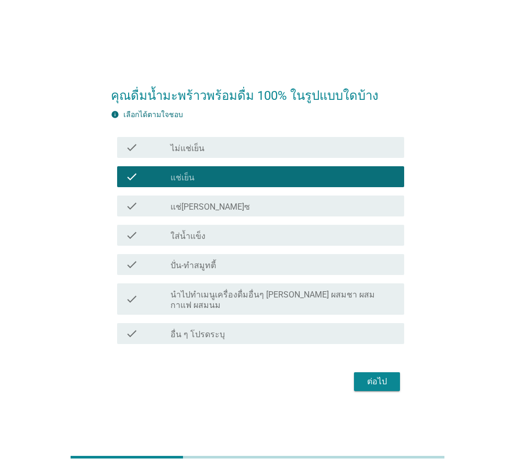
click at [382, 375] on div "ต่อไป" at bounding box center [376, 381] width 29 height 13
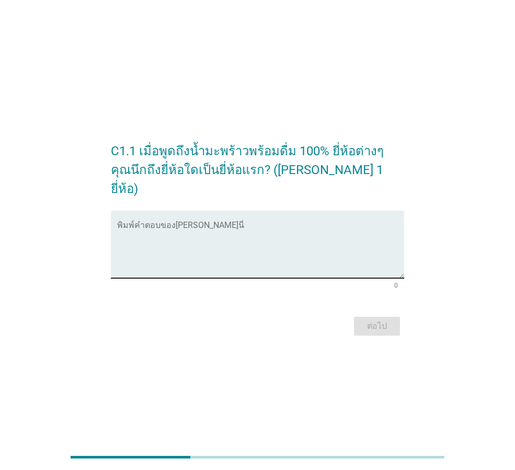
click at [172, 211] on div "พิมพ์คำตอบของ[PERSON_NAME]นี่" at bounding box center [260, 244] width 287 height 67
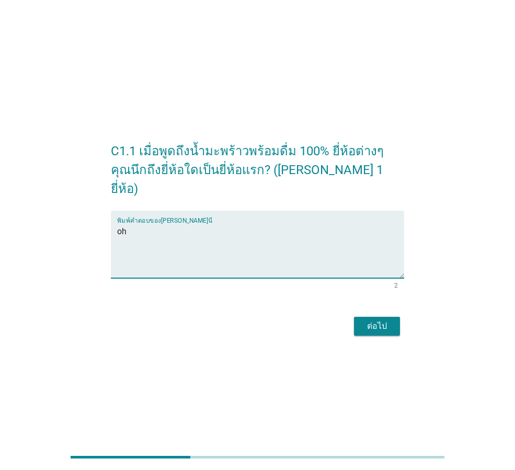
type textarea "o"
type textarea "น้ำมะพร้าว"
click at [373, 320] on div "ต่อไป" at bounding box center [376, 326] width 29 height 13
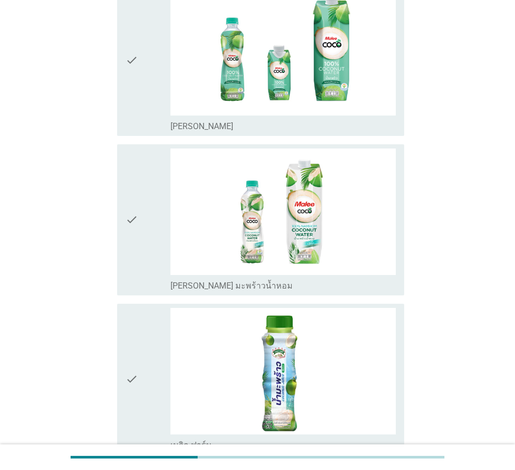
scroll to position [1094, 0]
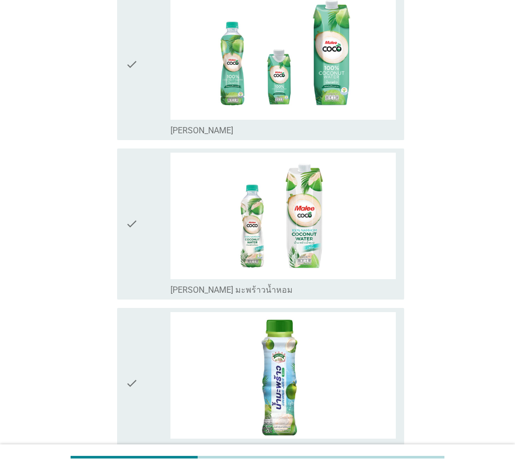
click at [130, 220] on icon "check" at bounding box center [131, 224] width 13 height 143
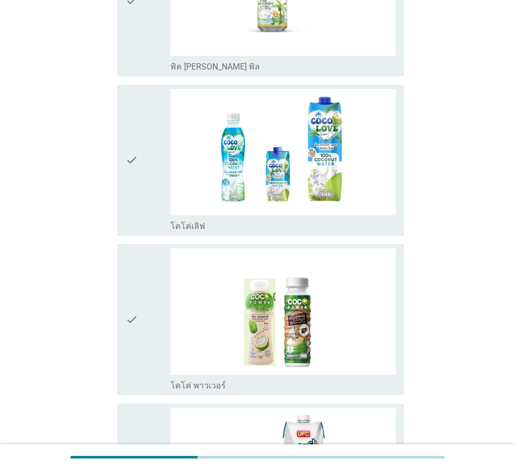
scroll to position [209, 0]
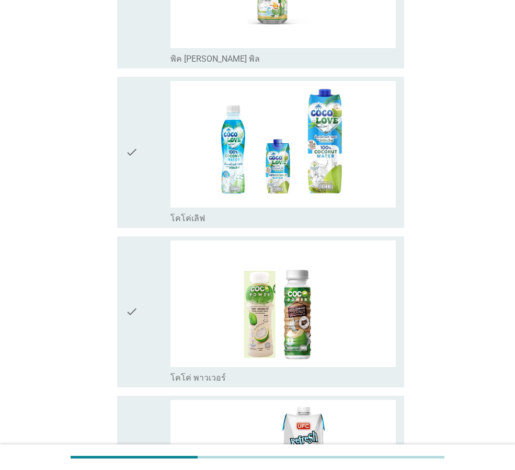
click at [130, 306] on icon "check" at bounding box center [131, 311] width 13 height 143
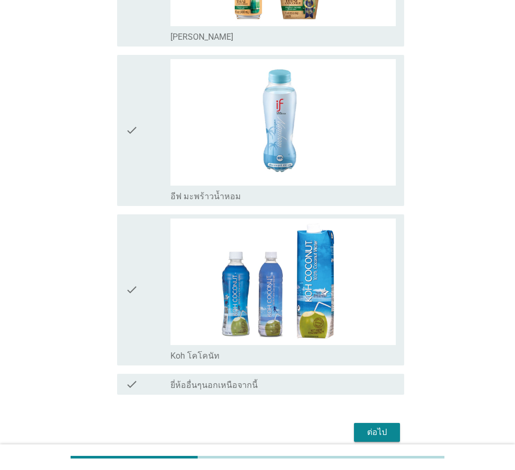
scroll to position [2191, 0]
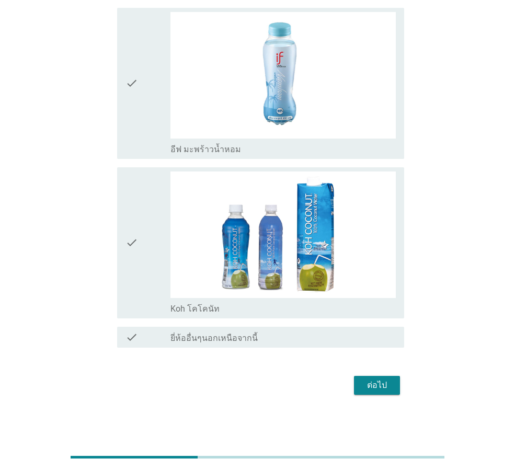
click at [368, 380] on div "ต่อไป" at bounding box center [376, 385] width 29 height 13
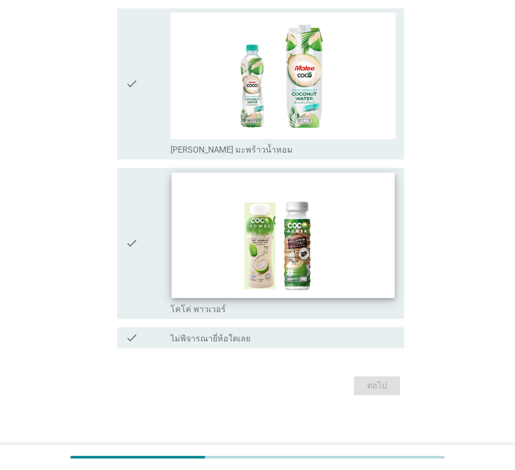
scroll to position [0, 0]
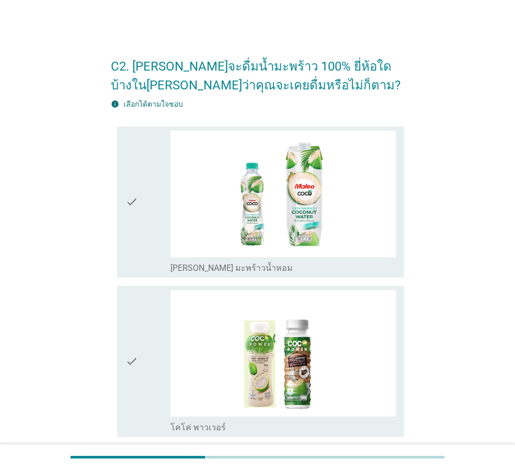
click at [131, 204] on icon "check" at bounding box center [131, 202] width 13 height 143
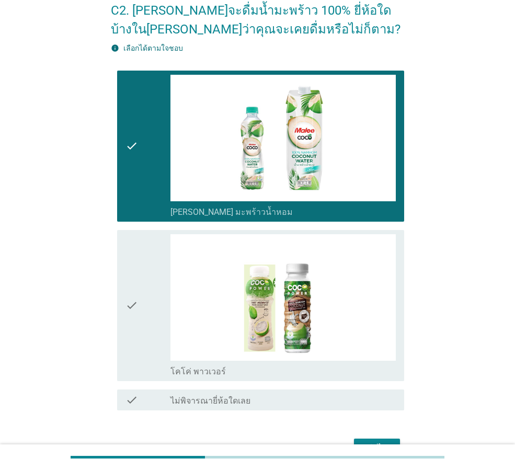
scroll to position [118, 0]
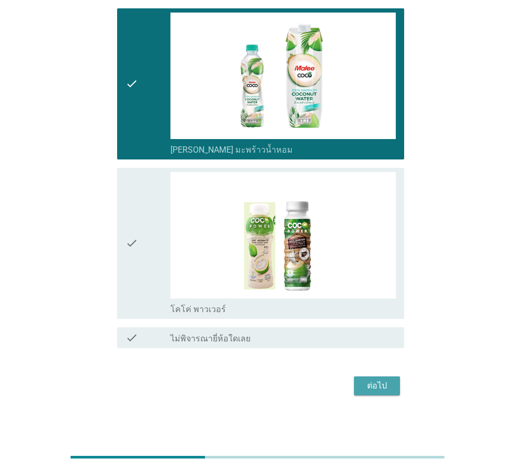
click at [392, 386] on button "ต่อไป" at bounding box center [377, 385] width 46 height 19
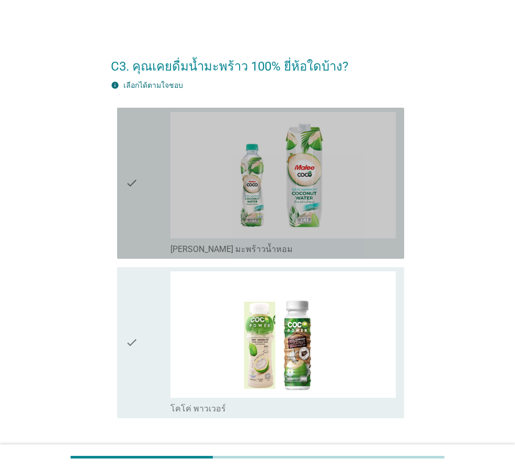
click at [126, 180] on icon "check" at bounding box center [131, 183] width 13 height 143
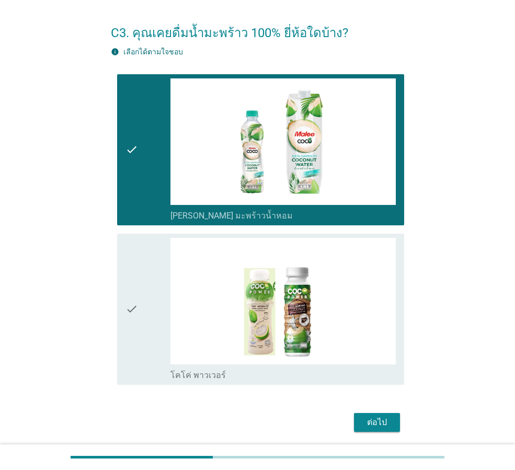
scroll to position [70, 0]
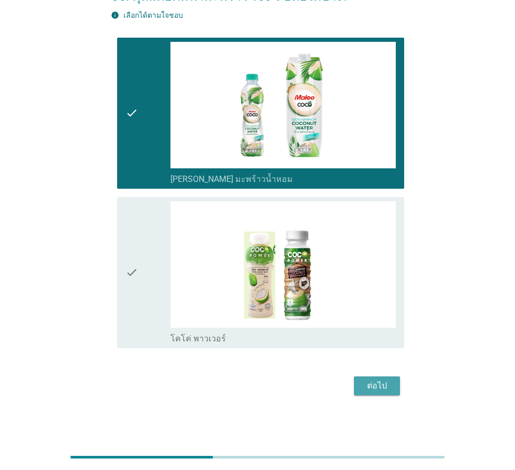
click at [375, 382] on div "ต่อไป" at bounding box center [376, 385] width 29 height 13
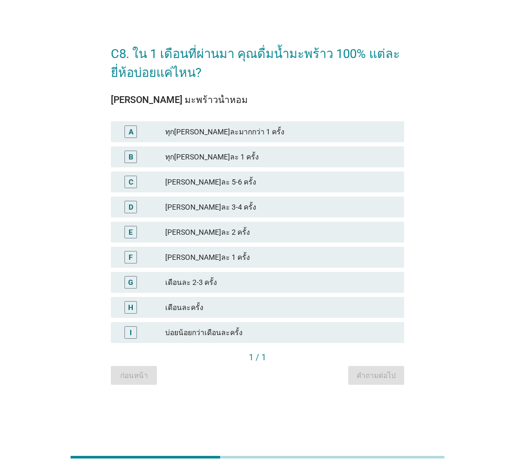
scroll to position [0, 0]
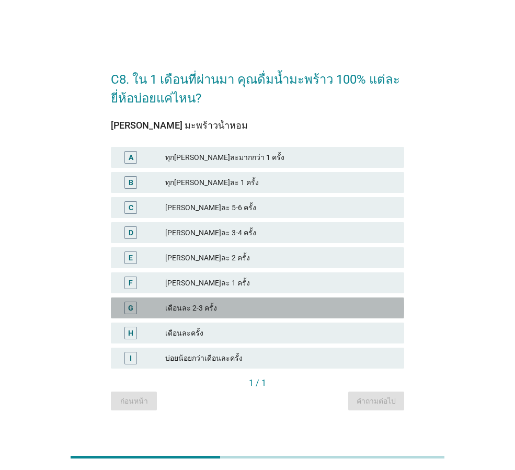
click at [201, 305] on div "เดือนละ 2-3 ครั้ง" at bounding box center [280, 307] width 230 height 13
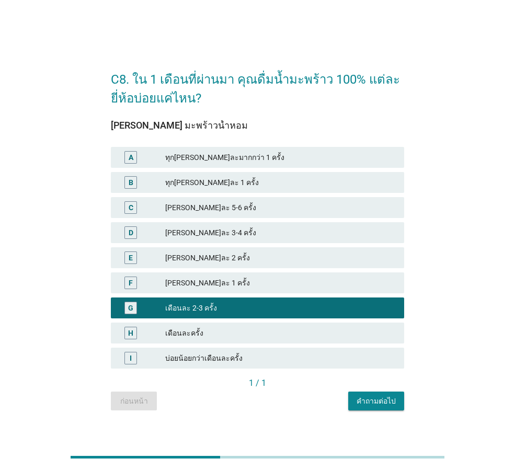
click at [378, 398] on div "คำถามต่อไป" at bounding box center [375, 400] width 39 height 11
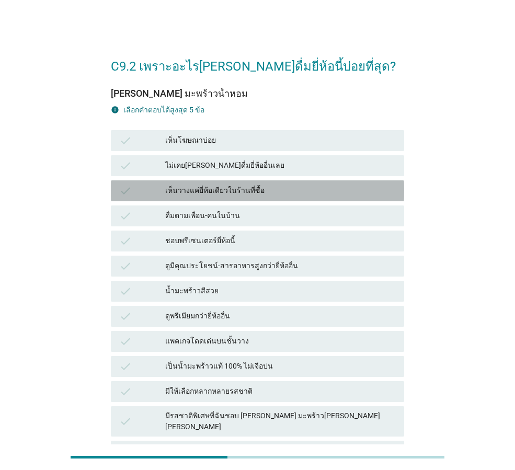
click at [262, 187] on div "เห็นวางแค่ยี่ห้อเดียวในร้านที่ซื้อ" at bounding box center [280, 190] width 230 height 13
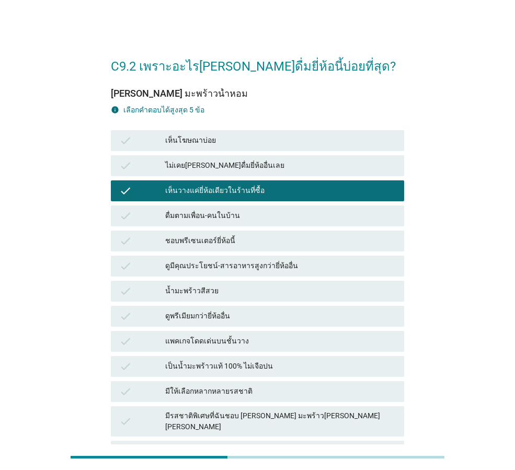
click at [244, 286] on div "น้ำมะพร้าวสีสวย" at bounding box center [280, 291] width 230 height 13
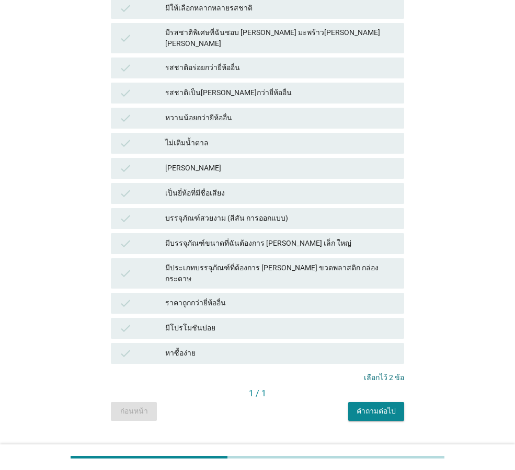
scroll to position [387, 0]
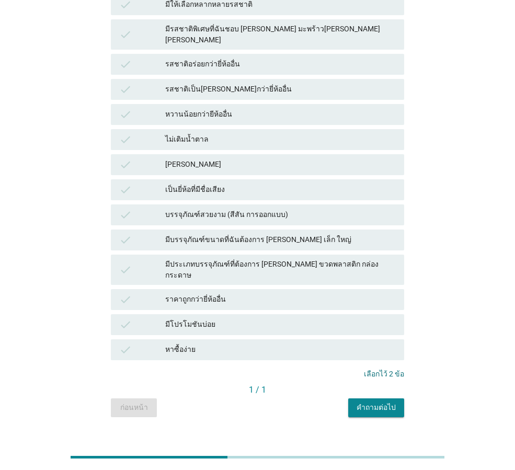
click at [368, 402] on div "คำถามต่อไป" at bounding box center [375, 407] width 39 height 11
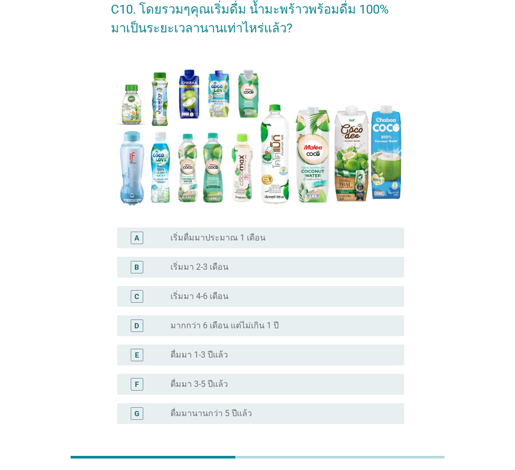
scroll to position [145, 0]
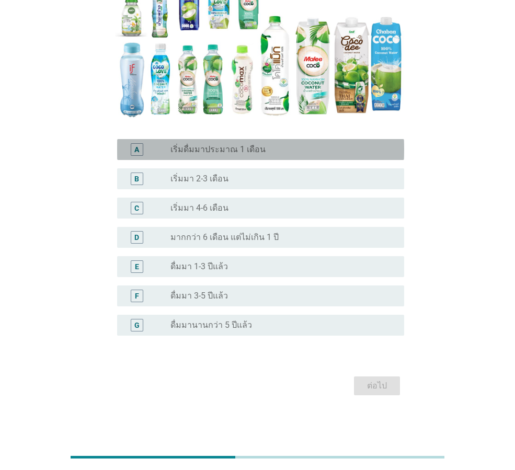
click at [210, 146] on label "เริ่มดื่มมาประมาณ 1 เดือน" at bounding box center [217, 149] width 95 height 10
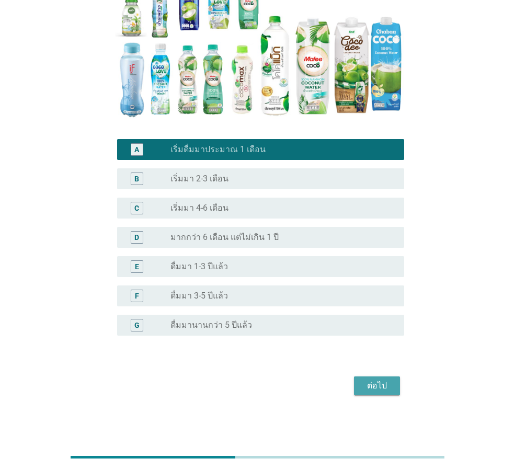
click at [377, 381] on div "ต่อไป" at bounding box center [376, 385] width 29 height 13
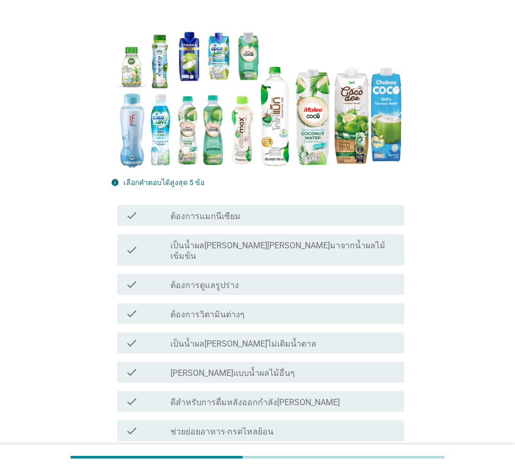
scroll to position [157, 0]
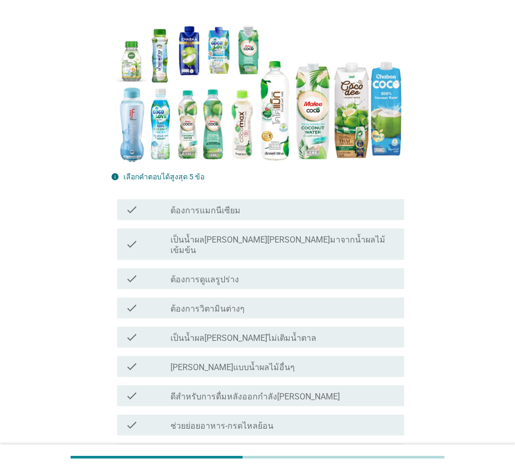
click at [221, 237] on label "เป็นน้ำผล[PERSON_NAME][PERSON_NAME]มาจากน้ำผลไม้เข้มข้น" at bounding box center [282, 245] width 225 height 21
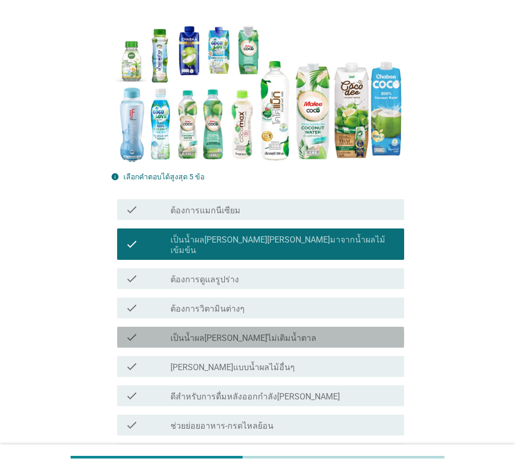
drag, startPoint x: 236, startPoint y: 328, endPoint x: 257, endPoint y: 329, distance: 21.0
click at [237, 333] on label "เป็นน้ำผล[PERSON_NAME]ไม่เติมน้ำตาล" at bounding box center [243, 338] width 146 height 10
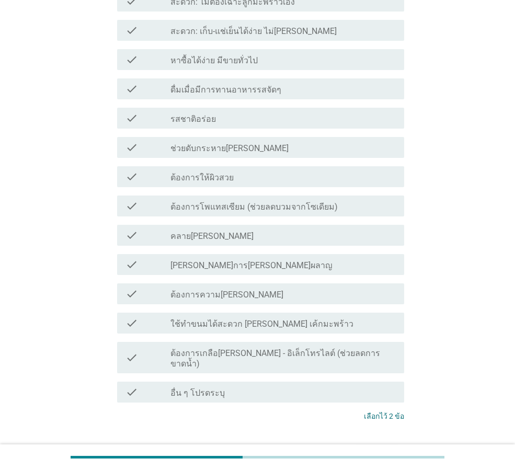
scroll to position [784, 0]
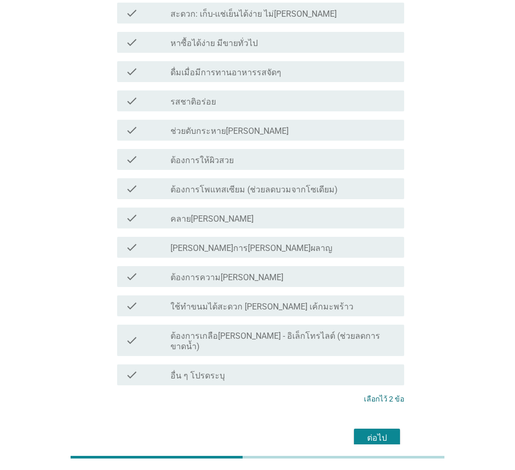
click at [371, 431] on div "ต่อไป" at bounding box center [376, 437] width 29 height 13
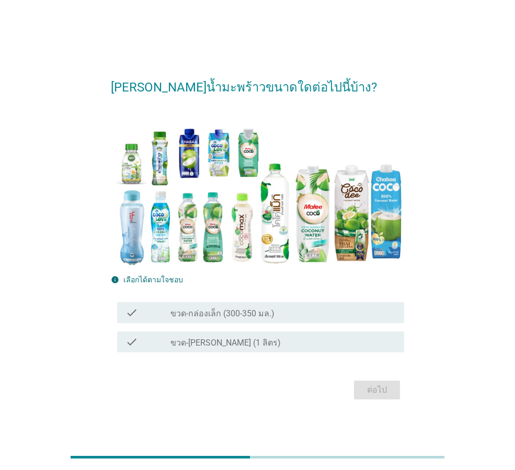
click at [176, 317] on label "ขวด-กล่องเล็ก (300-350 มล.)" at bounding box center [222, 313] width 104 height 10
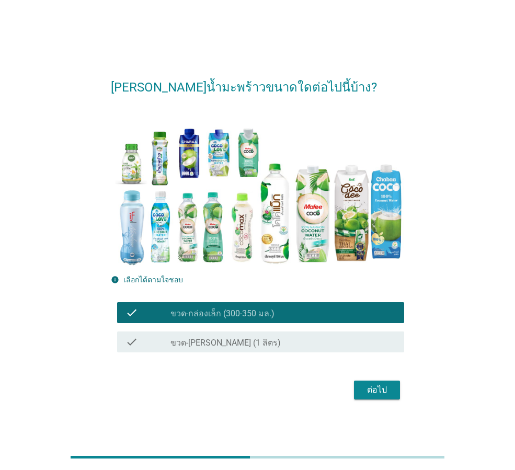
click at [371, 392] on div "ต่อไป" at bounding box center [376, 389] width 29 height 13
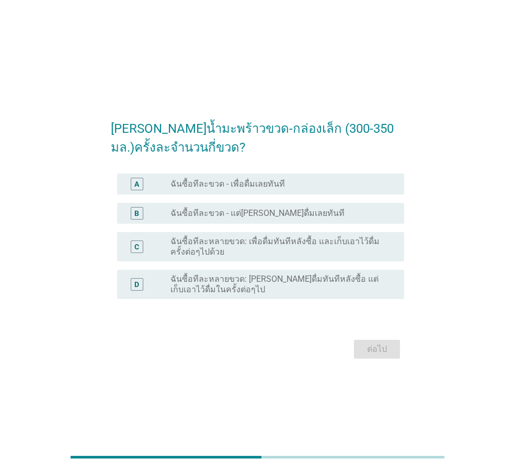
click at [230, 183] on label "ฉันซื้อทีละขวด - เพื่อดื่มเลยทันที" at bounding box center [227, 184] width 114 height 10
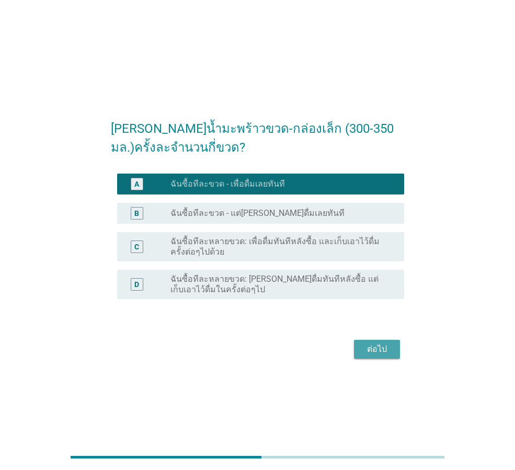
click at [372, 350] on div "ต่อไป" at bounding box center [376, 349] width 29 height 13
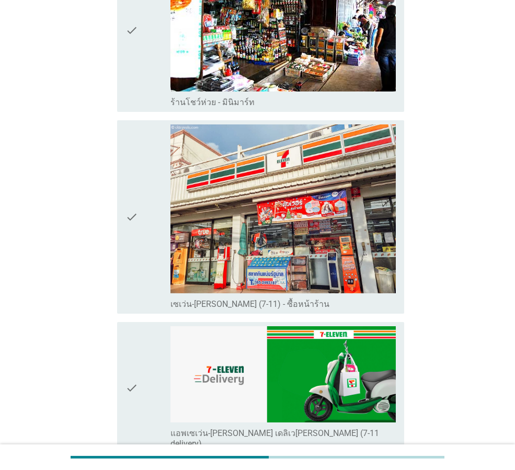
scroll to position [1306, 0]
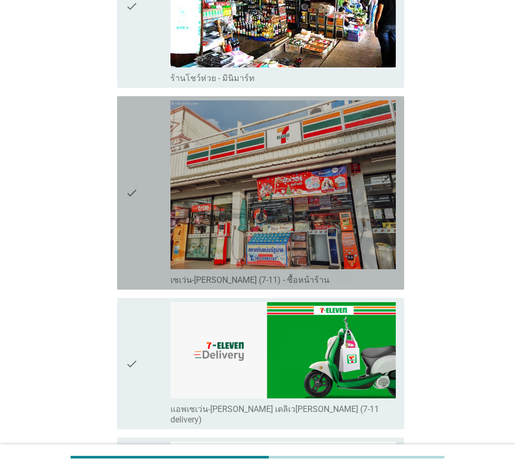
click at [135, 184] on icon "check" at bounding box center [131, 192] width 13 height 185
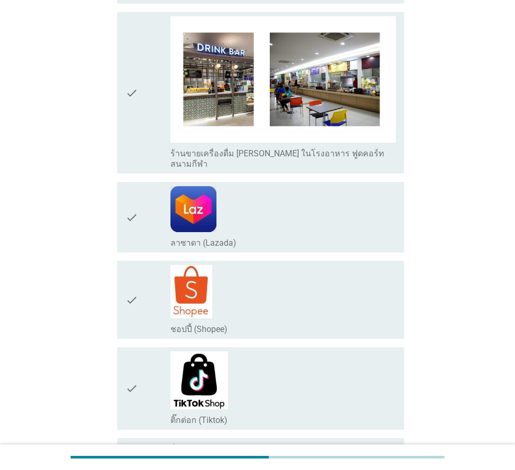
scroll to position [1981, 0]
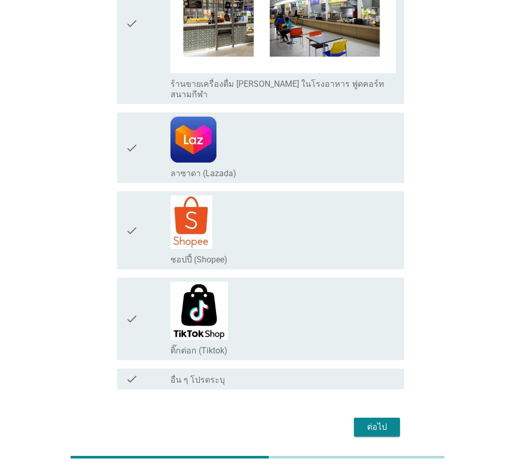
click at [376, 420] on div "ต่อไป" at bounding box center [376, 426] width 29 height 13
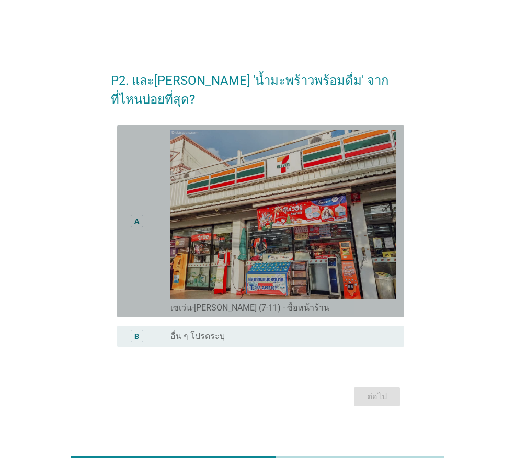
click at [135, 216] on div "A" at bounding box center [136, 221] width 5 height 11
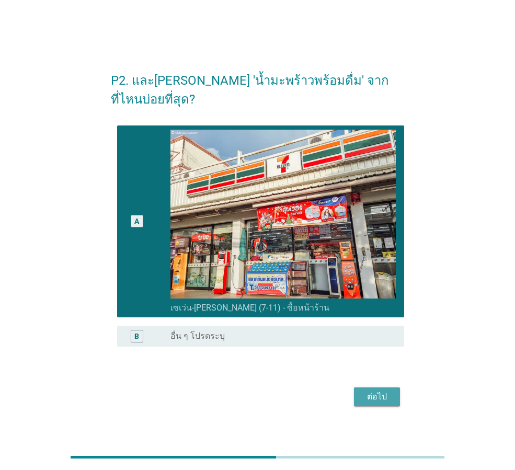
click at [384, 390] on div "ต่อไป" at bounding box center [376, 396] width 29 height 13
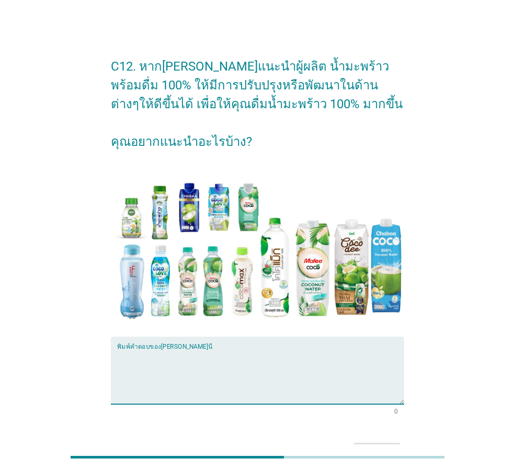
click at [195, 352] on textarea "พิมพ์คำตอบของคุณ ที่นี่" at bounding box center [260, 376] width 287 height 55
type textarea "แ"
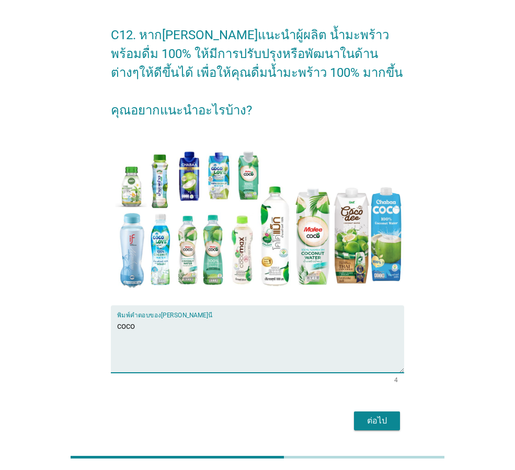
scroll to position [66, 0]
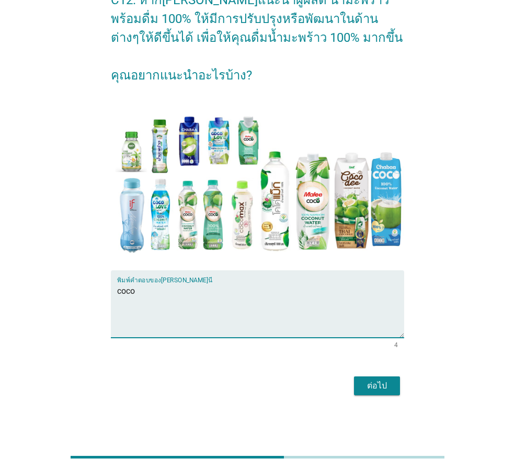
type textarea "coco"
click at [382, 384] on div "ต่อไป" at bounding box center [376, 385] width 29 height 13
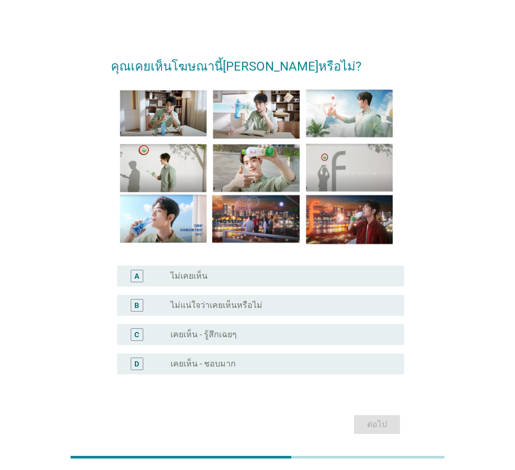
click at [223, 302] on label "ไม่แน่ใจว่าเคยเห็นหรือไม่" at bounding box center [216, 305] width 92 height 10
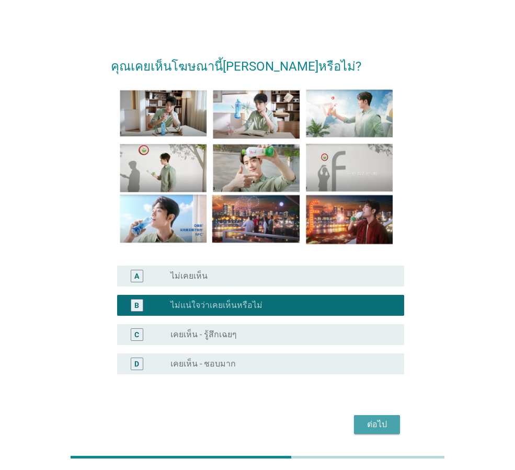
click at [366, 426] on div "ต่อไป" at bounding box center [376, 424] width 29 height 13
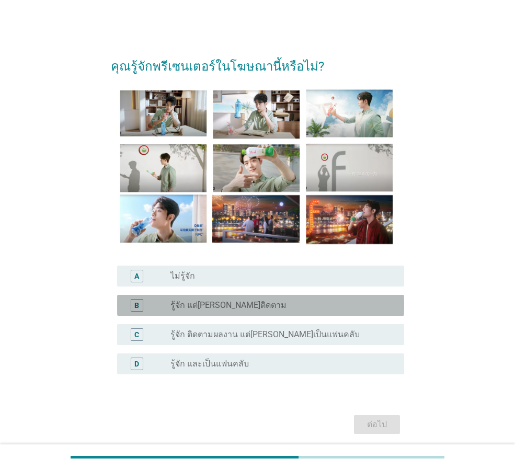
click at [252, 301] on div "radio_button_unchecked รู้จัก แต่[PERSON_NAME]ติดตาม" at bounding box center [278, 305] width 217 height 10
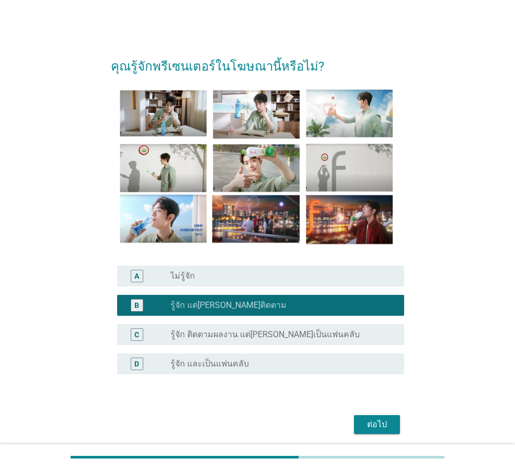
click at [368, 420] on div "ต่อไป" at bounding box center [376, 424] width 29 height 13
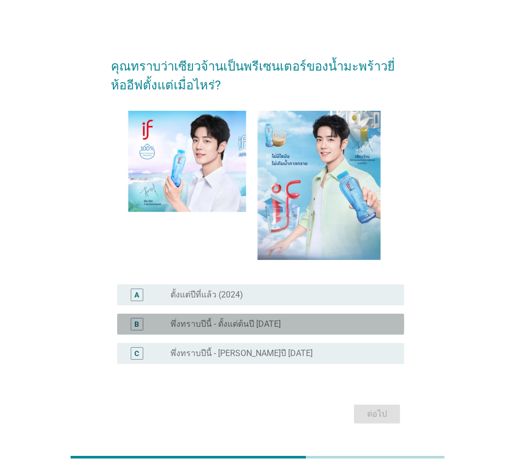
click at [231, 320] on label "พึ่งทราบปีนี้ - ตั้งแต่ต้นปี [DATE]" at bounding box center [225, 324] width 110 height 10
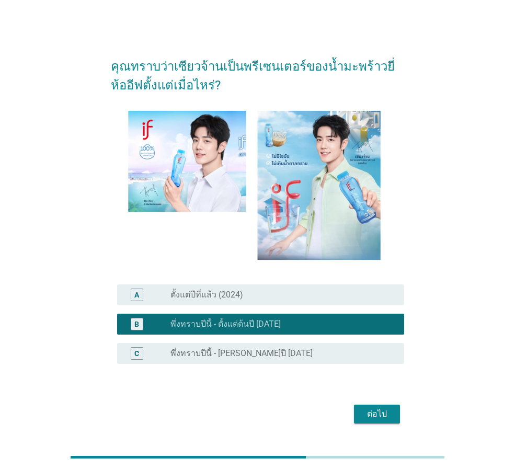
click at [218, 290] on label "ตั้งแต่ปีที่แล้ว (2024)" at bounding box center [206, 294] width 73 height 10
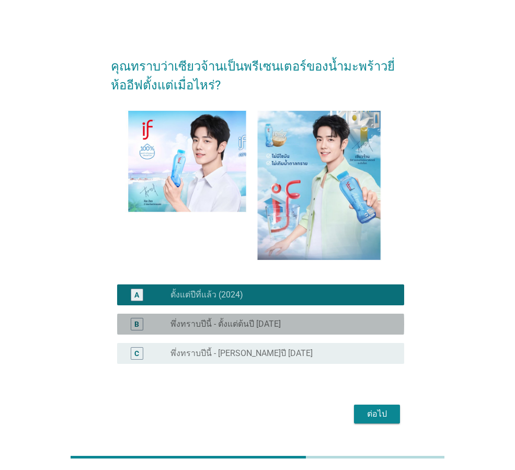
click at [217, 320] on label "พึ่งทราบปีนี้ - ตั้งแต่ต้นปี [DATE]" at bounding box center [225, 324] width 110 height 10
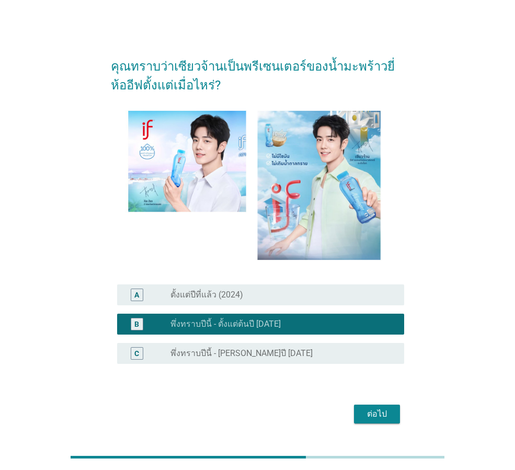
click at [367, 405] on button "ต่อไป" at bounding box center [377, 413] width 46 height 19
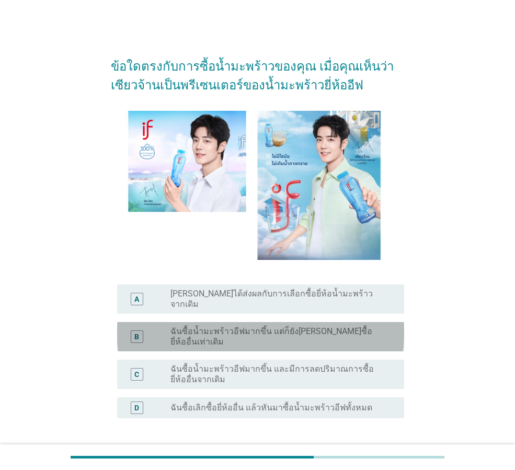
click at [221, 326] on label "ฉันซื้อน้ำมะพร้าวอีฟมากขึ้น แต่ก็ยัง[PERSON_NAME]ซื้อยี่ห้ออื่นเท่าเดิม" at bounding box center [278, 336] width 217 height 21
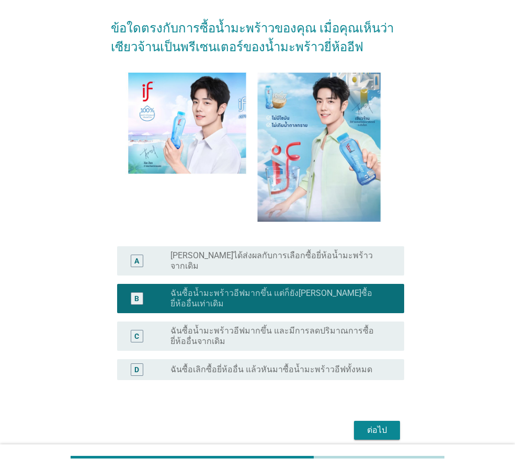
scroll to position [66, 0]
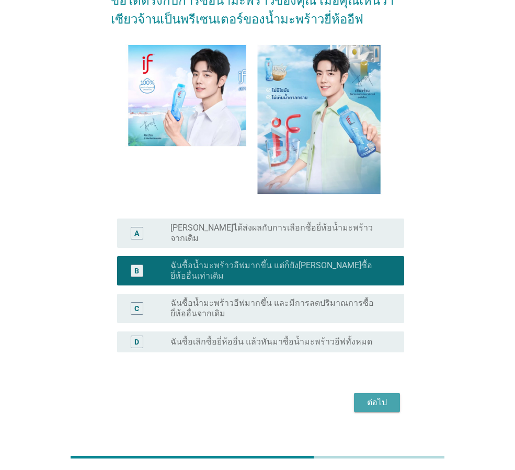
click at [382, 396] on div "ต่อไป" at bounding box center [376, 402] width 29 height 13
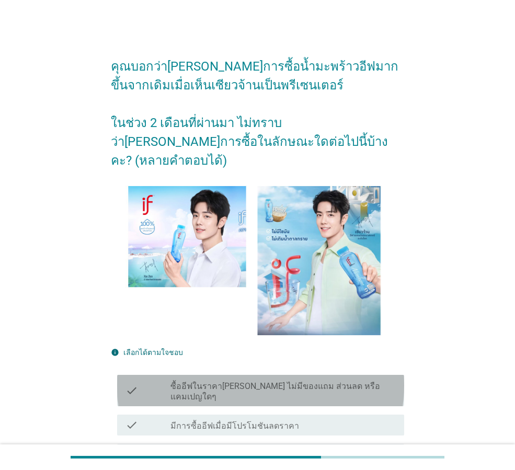
click at [174, 381] on label "ซื้ออีฟในราคา[PERSON_NAME] ไม่มีของแถม ส่วนลด หรือแคมเปญใดๆ" at bounding box center [282, 391] width 225 height 21
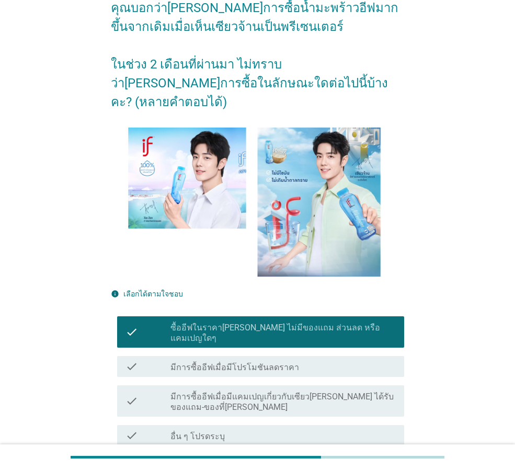
scroll to position [127, 0]
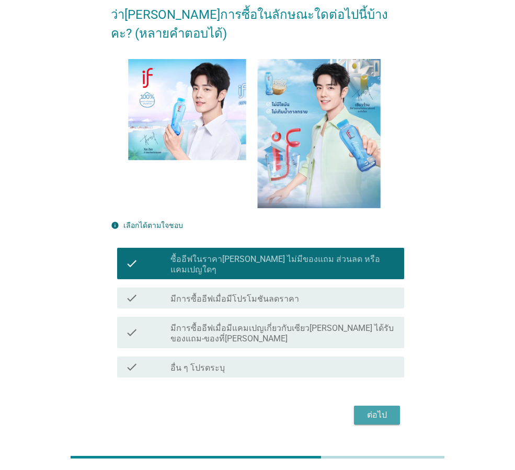
click at [363, 408] on div "ต่อไป" at bounding box center [376, 414] width 29 height 13
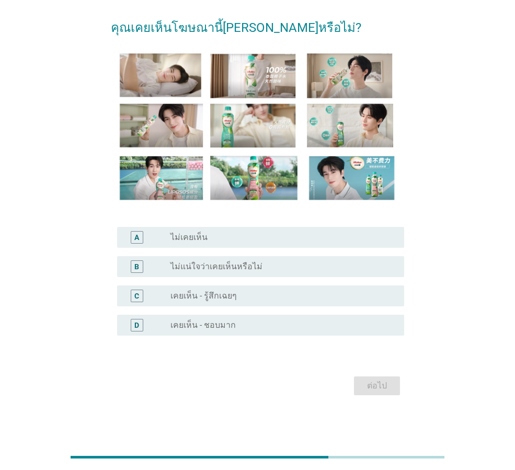
scroll to position [0, 0]
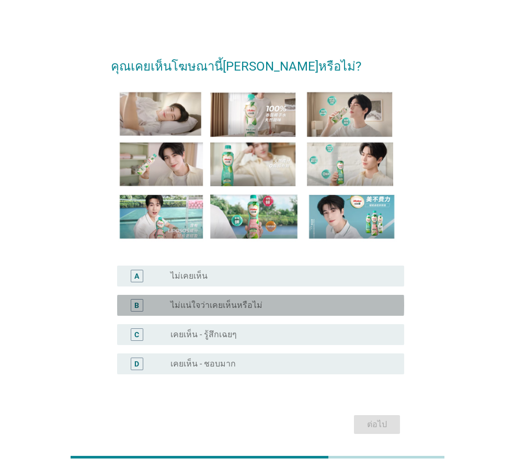
click at [199, 301] on label "ไม่แน่ใจว่าเคยเห็นหรือไม่" at bounding box center [216, 305] width 92 height 10
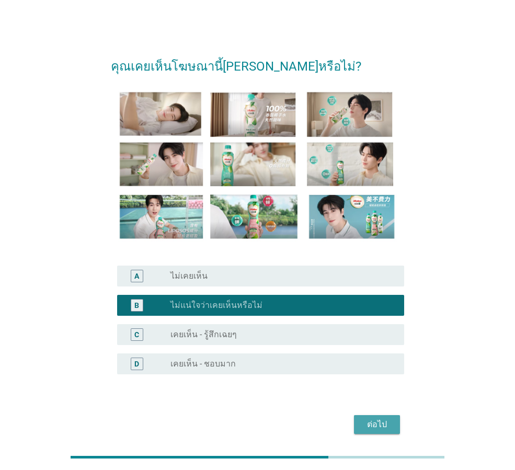
click at [377, 425] on div "ต่อไป" at bounding box center [376, 424] width 29 height 13
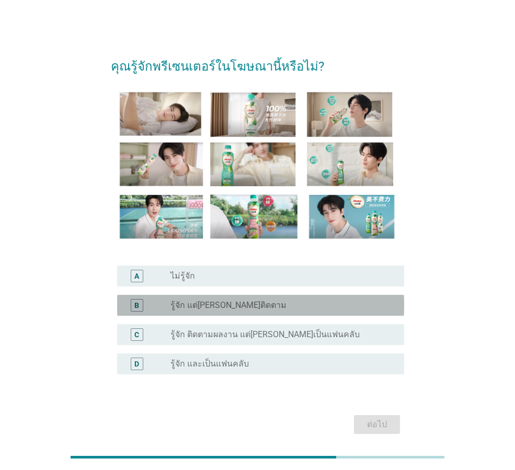
click at [202, 306] on label "รู้จัก แต่[PERSON_NAME]ติดตาม" at bounding box center [228, 305] width 116 height 10
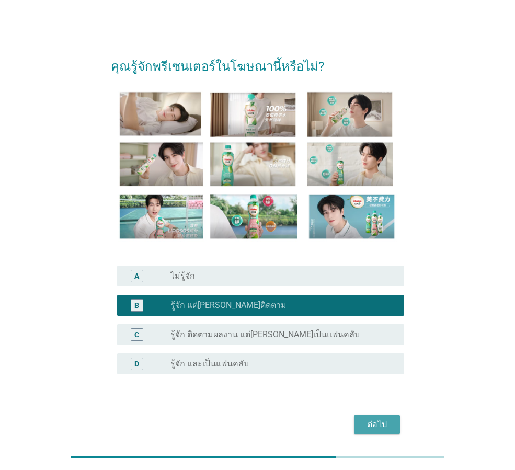
click at [380, 423] on div "ต่อไป" at bounding box center [376, 424] width 29 height 13
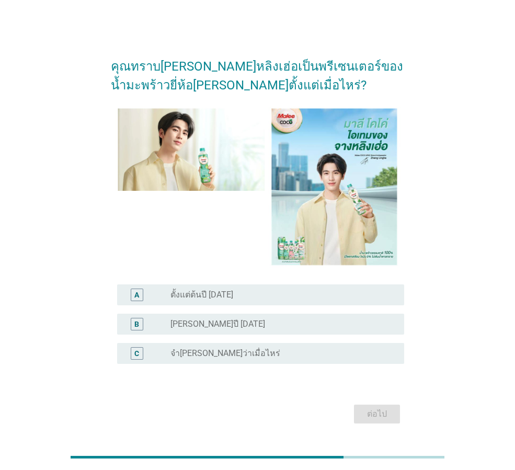
click at [207, 319] on label "[PERSON_NAME]ปี [DATE]" at bounding box center [217, 324] width 95 height 10
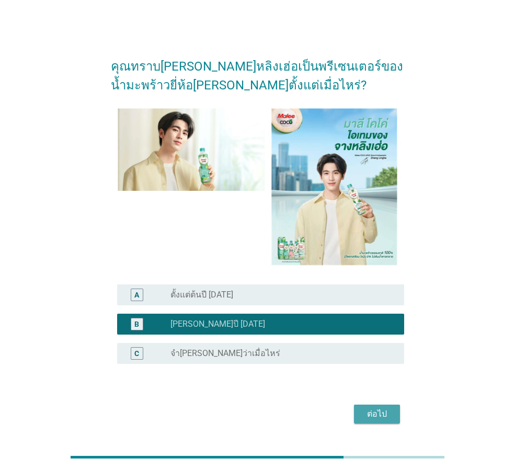
click at [369, 410] on div "ต่อไป" at bounding box center [376, 413] width 29 height 13
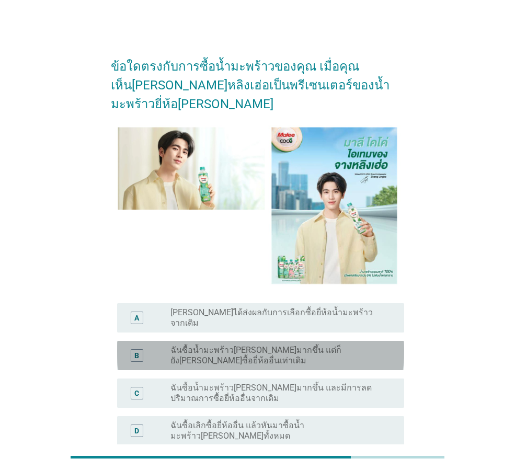
click at [181, 345] on label "ฉันซื้อน้ำมะพร้าว[PERSON_NAME]มากขึ้น แต่ก็ยัง[PERSON_NAME]ซื้อยี่ห้ออื่นเท่าเด…" at bounding box center [278, 355] width 217 height 21
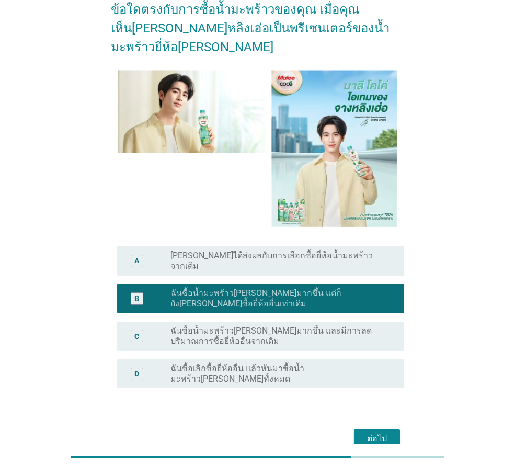
scroll to position [66, 0]
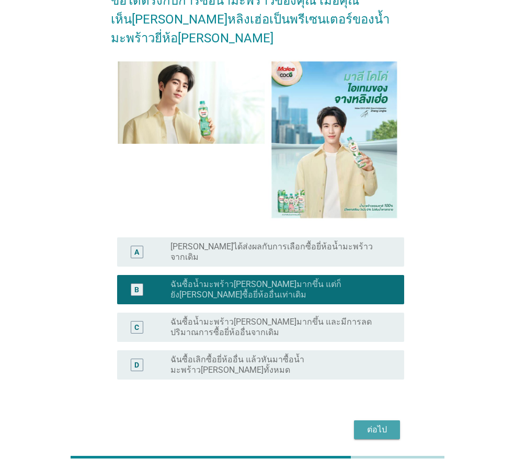
click at [370, 423] on div "ต่อไป" at bounding box center [376, 429] width 29 height 13
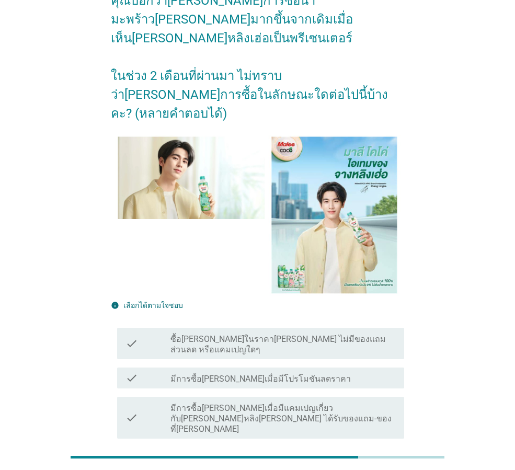
scroll to position [0, 0]
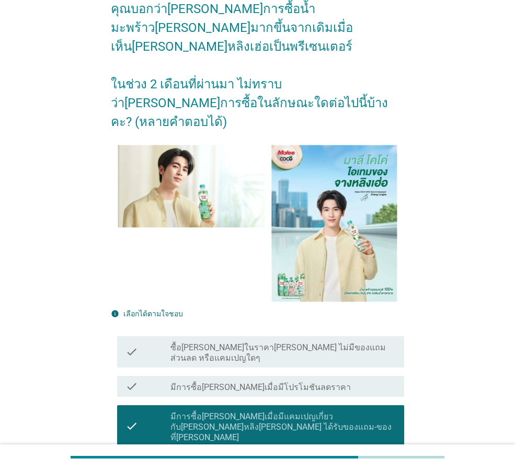
scroll to position [127, 0]
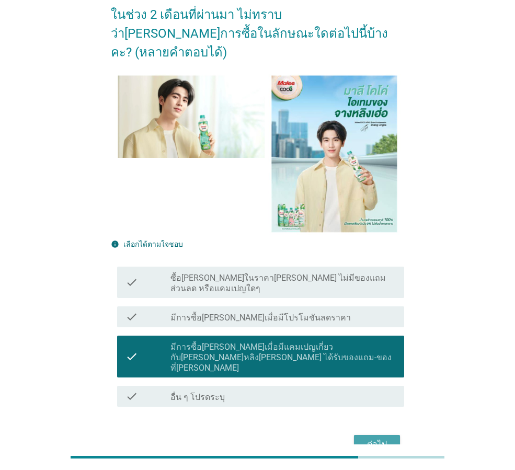
click at [377, 438] on div "ต่อไป" at bounding box center [376, 444] width 29 height 13
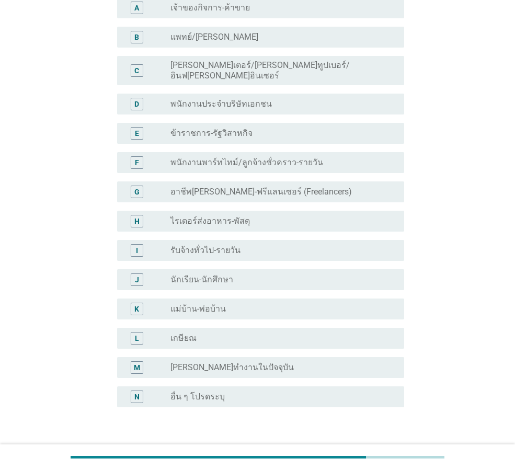
scroll to position [104, 0]
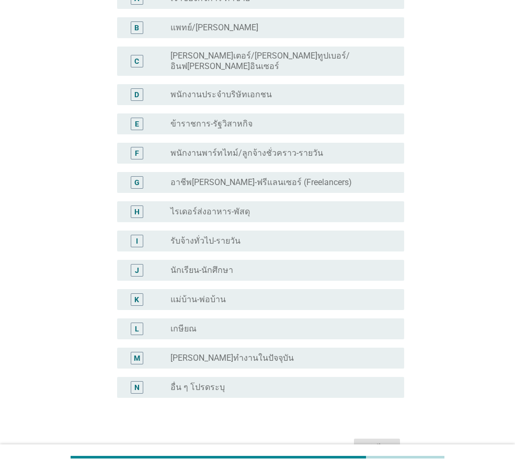
click at [210, 353] on label "[PERSON_NAME]ทำงานในปัจจุบัน" at bounding box center [231, 358] width 123 height 10
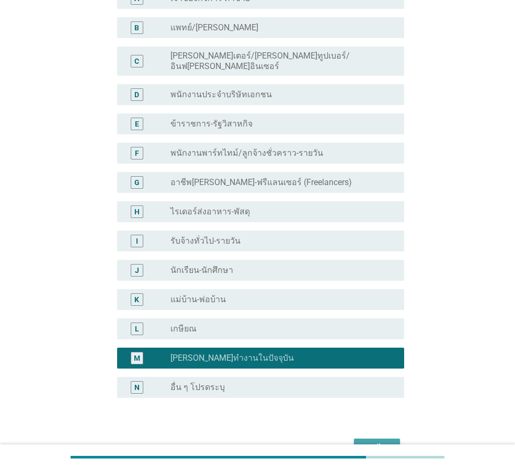
click at [370, 441] on div "ต่อไป" at bounding box center [376, 447] width 29 height 13
